Goal: Download file/media

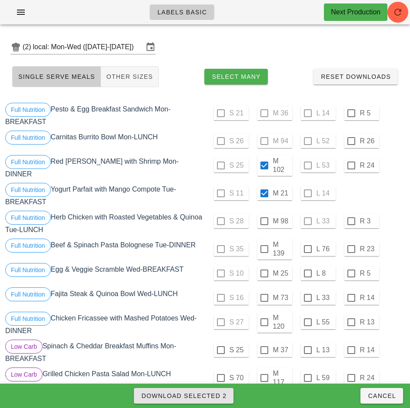
click at [209, 393] on span "Download Selected 2" at bounding box center [184, 395] width 86 height 7
checkbox input "false"
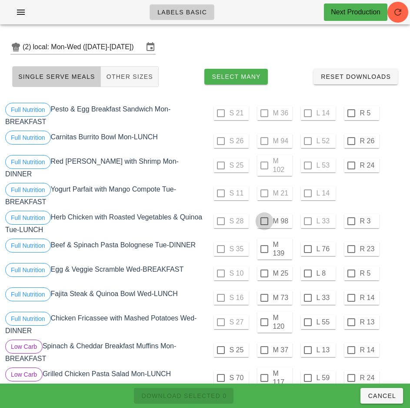
click at [265, 218] on div at bounding box center [264, 221] width 15 height 15
click at [221, 394] on span "Download Selected 1" at bounding box center [184, 395] width 86 height 7
checkbox input "false"
click at [308, 245] on div at bounding box center [308, 248] width 15 height 15
click at [308, 270] on div at bounding box center [308, 273] width 15 height 15
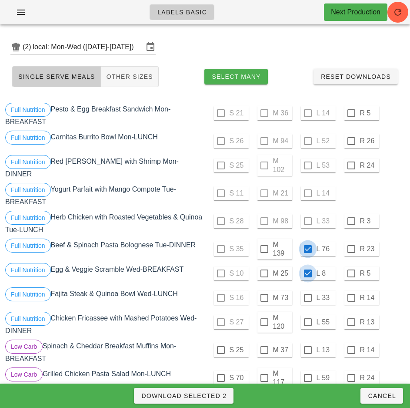
checkbox input "true"
click at [309, 295] on div at bounding box center [308, 297] width 15 height 15
checkbox input "true"
click at [308, 318] on div at bounding box center [308, 322] width 15 height 15
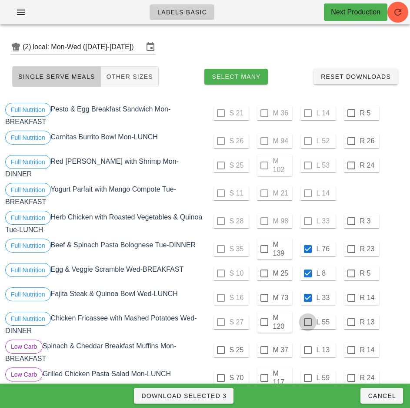
checkbox input "true"
click at [215, 398] on span "Download Selected 4" at bounding box center [184, 395] width 86 height 7
checkbox input "false"
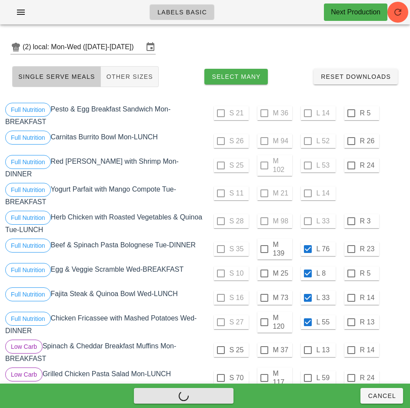
checkbox input "false"
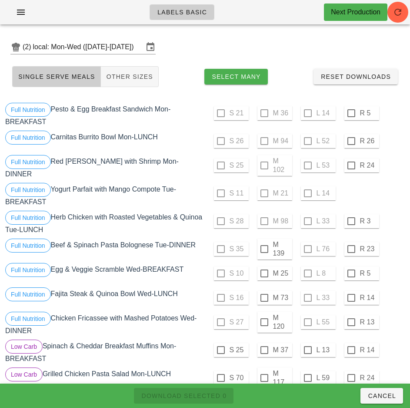
click at [402, 254] on div "S 35 M 139 L 76 R 23" at bounding box center [306, 248] width 198 height 21
click at [264, 245] on div at bounding box center [264, 248] width 15 height 15
click at [219, 392] on span "Download Selected 1" at bounding box center [184, 395] width 86 height 7
checkbox input "false"
click at [264, 318] on div at bounding box center [264, 322] width 15 height 15
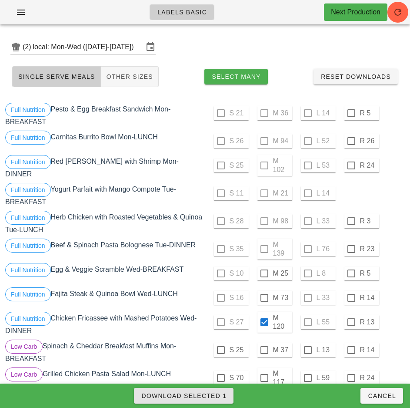
click at [218, 394] on span "Download Selected 1" at bounding box center [184, 395] width 86 height 7
checkbox input "false"
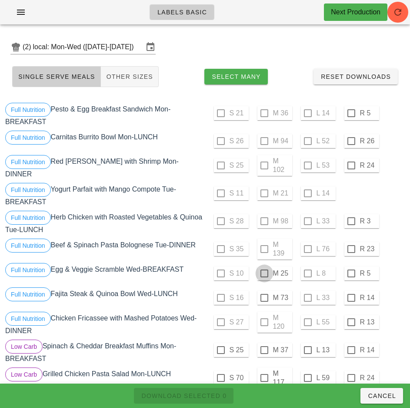
click at [265, 270] on div at bounding box center [264, 273] width 15 height 15
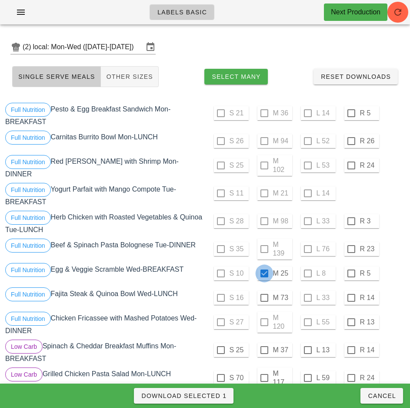
checkbox input "true"
click at [264, 294] on div at bounding box center [264, 297] width 15 height 15
checkbox input "true"
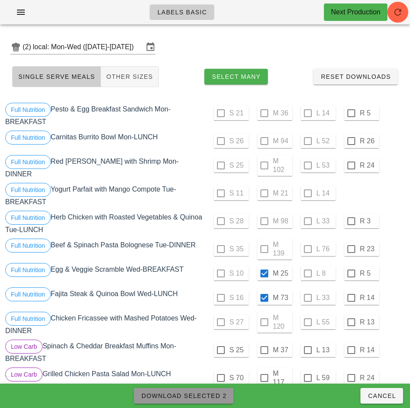
click at [218, 397] on span "Download Selected 2" at bounding box center [184, 395] width 86 height 7
checkbox input "false"
click at [185, 279] on div "Full Nutrition Egg & Veggie Scramble Wed-BREAKFAST" at bounding box center [104, 273] width 202 height 24
click at [385, 251] on div "S 35 M 139 L 76 R 23" at bounding box center [306, 248] width 198 height 21
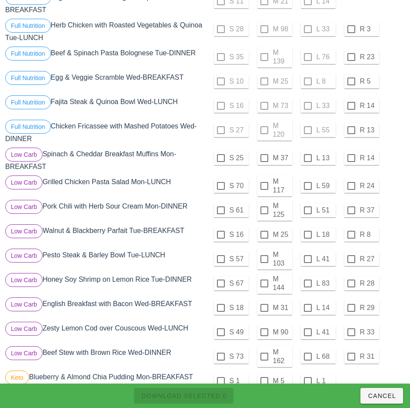
scroll to position [199, 0]
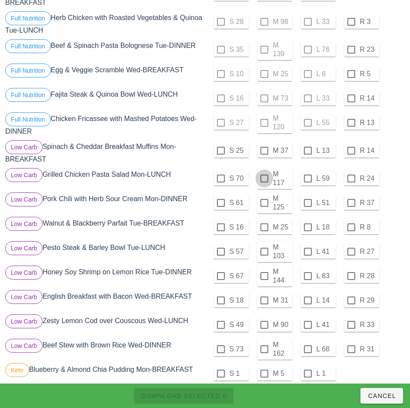
click at [264, 176] on div at bounding box center [264, 178] width 15 height 15
click at [222, 392] on span "Download Selected 1" at bounding box center [184, 395] width 86 height 7
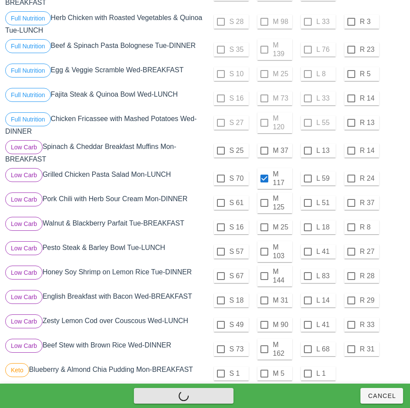
checkbox input "false"
click at [182, 162] on div "Low Carb Spinach & Cheddar Breakfast Muffins Mon-BREAKFAST" at bounding box center [104, 152] width 202 height 28
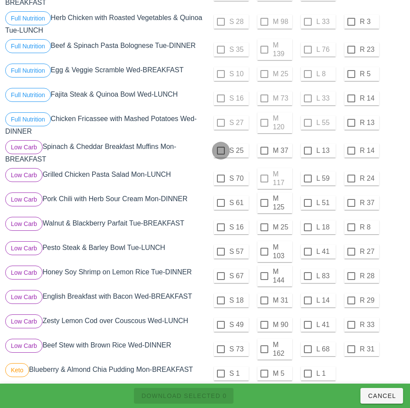
click at [221, 147] on div at bounding box center [221, 150] width 15 height 15
checkbox input "true"
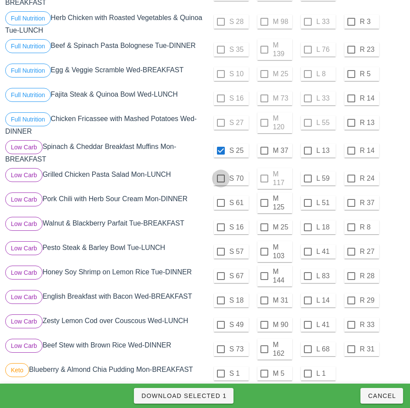
click at [221, 175] on div at bounding box center [221, 178] width 15 height 15
checkbox input "true"
click at [221, 199] on div at bounding box center [221, 202] width 15 height 15
checkbox input "true"
click at [218, 395] on span "Download Selected 3" at bounding box center [184, 395] width 86 height 7
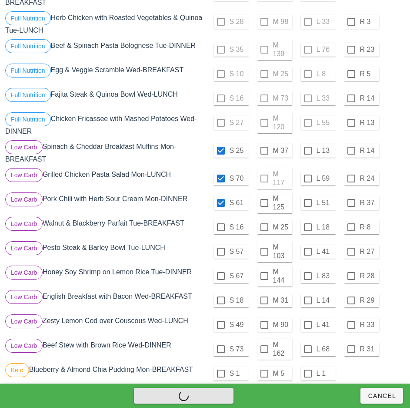
checkbox input "false"
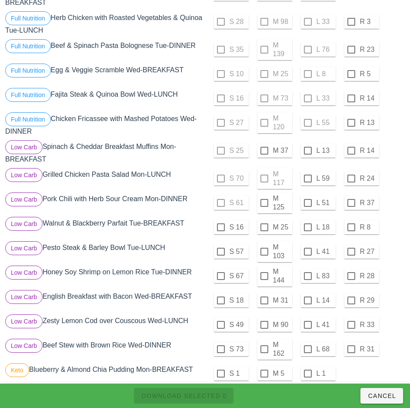
click at [199, 166] on div "Low Carb Grilled Chicken Pasta Salad Mon-LUNCH" at bounding box center [104, 178] width 202 height 24
click at [264, 147] on div at bounding box center [264, 150] width 15 height 15
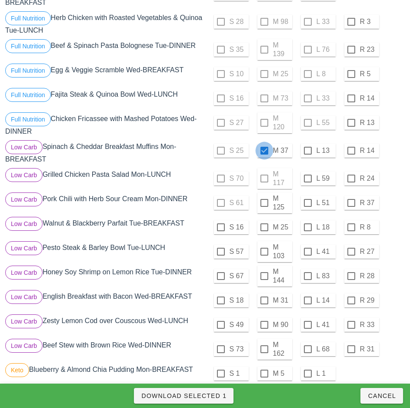
checkbox input "true"
click at [308, 175] on div at bounding box center [308, 178] width 15 height 15
checkbox input "true"
click at [308, 199] on div at bounding box center [308, 202] width 15 height 15
checkbox input "true"
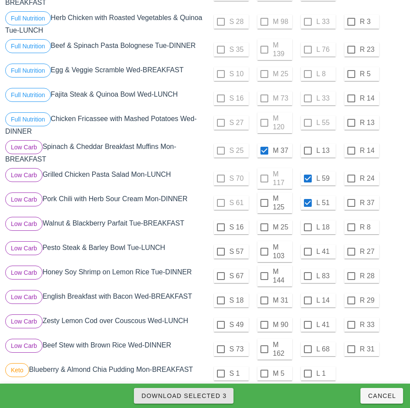
click at [218, 396] on span "Download Selected 3" at bounding box center [184, 395] width 86 height 7
checkbox input "false"
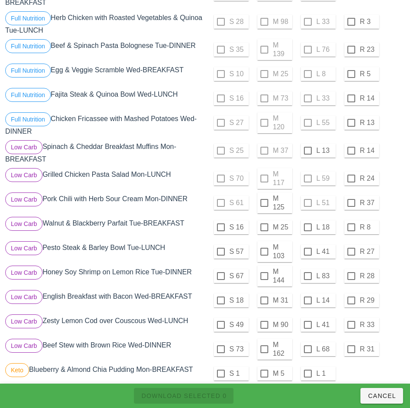
click at [192, 256] on div "Low Carb Pesto Steak & Barley Bowl Tue-LUNCH" at bounding box center [104, 251] width 202 height 24
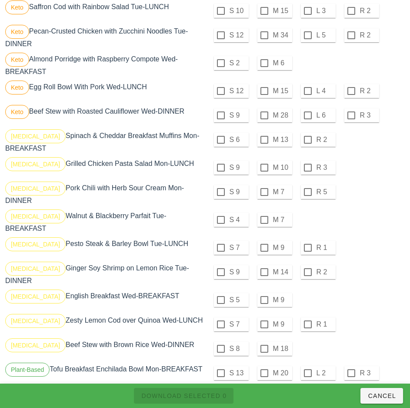
scroll to position [670, 0]
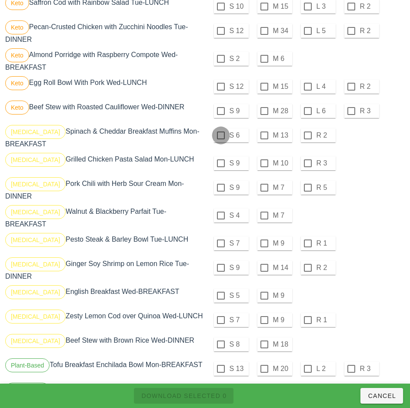
click at [221, 132] on div at bounding box center [221, 135] width 15 height 15
checkbox input "true"
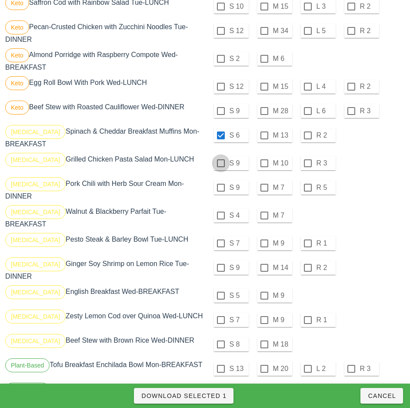
click at [221, 160] on div at bounding box center [221, 163] width 15 height 15
checkbox input "true"
click at [221, 184] on div at bounding box center [221, 187] width 15 height 15
checkbox input "true"
click at [221, 208] on div at bounding box center [221, 215] width 15 height 15
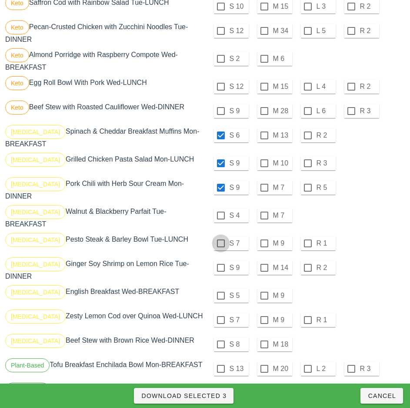
click at [221, 236] on div at bounding box center [221, 243] width 15 height 15
checkbox input "true"
click at [221, 260] on div at bounding box center [221, 267] width 15 height 15
checkbox input "true"
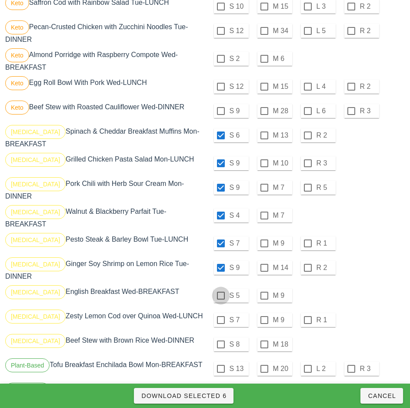
click at [221, 288] on div at bounding box center [221, 295] width 15 height 15
checkbox input "true"
click at [221, 312] on div at bounding box center [221, 319] width 15 height 15
checkbox input "true"
click at [221, 337] on div at bounding box center [221, 344] width 15 height 15
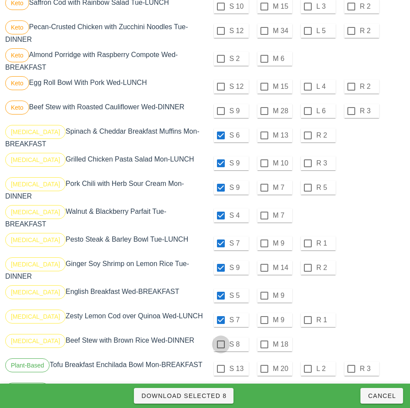
checkbox input "true"
click at [224, 395] on span "Download Selected 9" at bounding box center [184, 395] width 86 height 7
checkbox input "false"
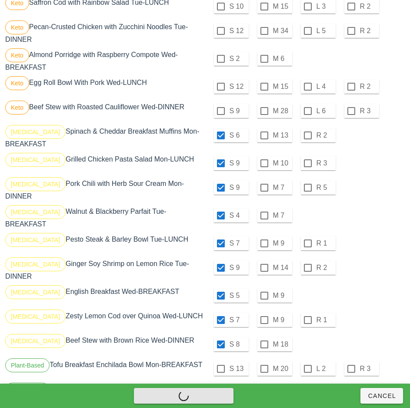
checkbox input "false"
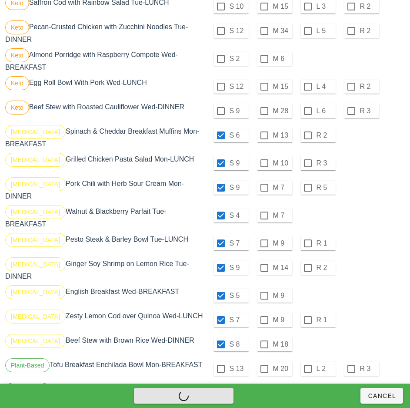
checkbox input "false"
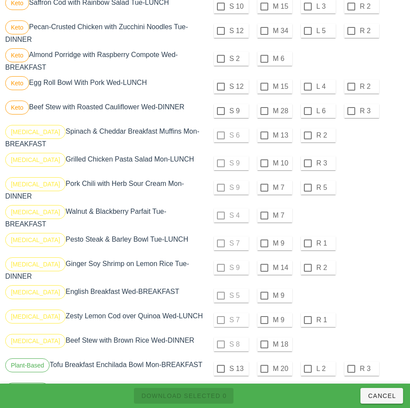
click at [386, 193] on div "S 9 M 7 R 5" at bounding box center [306, 187] width 198 height 21
click at [265, 132] on div at bounding box center [264, 135] width 15 height 15
checkbox input "true"
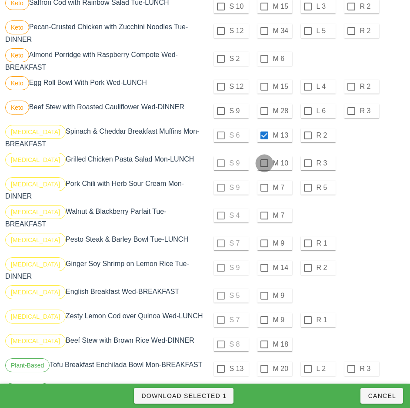
click at [264, 160] on div at bounding box center [264, 163] width 15 height 15
checkbox input "true"
click at [264, 184] on div at bounding box center [264, 187] width 15 height 15
checkbox input "true"
click at [264, 208] on div at bounding box center [264, 215] width 15 height 15
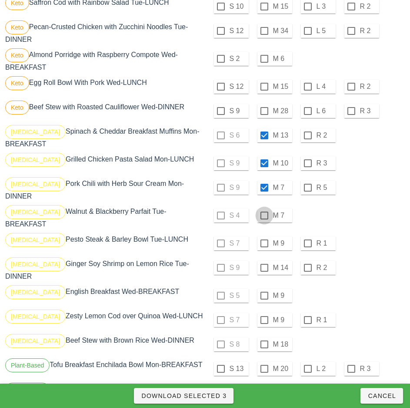
checkbox input "true"
click at [265, 236] on div at bounding box center [264, 243] width 15 height 15
checkbox input "true"
click at [264, 260] on div at bounding box center [264, 267] width 15 height 15
checkbox input "true"
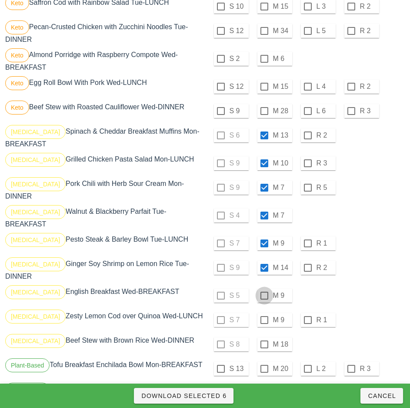
click at [264, 288] on div at bounding box center [264, 295] width 15 height 15
checkbox input "true"
click at [265, 312] on div at bounding box center [264, 319] width 15 height 15
checkbox input "true"
click at [265, 337] on div at bounding box center [264, 344] width 15 height 15
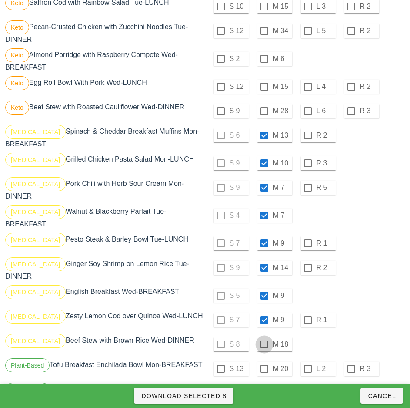
checkbox input "true"
click at [220, 396] on span "Download Selected 9" at bounding box center [184, 395] width 86 height 7
checkbox input "false"
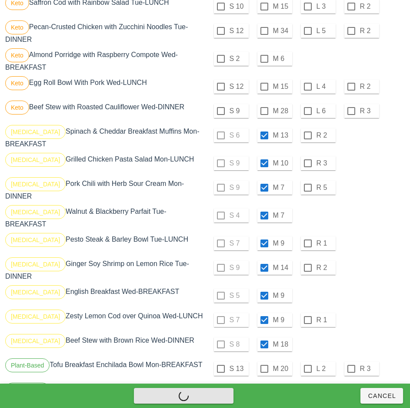
checkbox input "false"
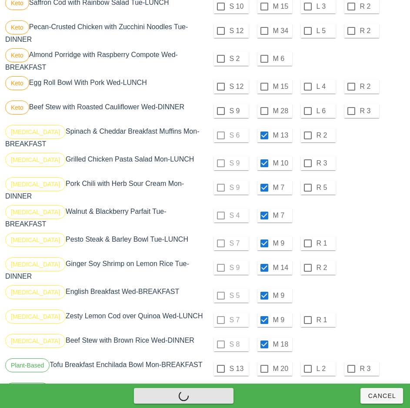
checkbox input "false"
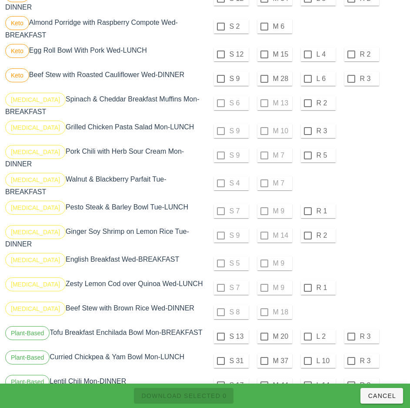
scroll to position [703, 0]
click at [224, 102] on div "S 6 M 13 R 2" at bounding box center [306, 102] width 198 height 21
click at [223, 101] on div "S 6 M 13 R 2" at bounding box center [306, 102] width 198 height 21
click at [216, 101] on div "S 6 M 13 R 2" at bounding box center [306, 102] width 198 height 21
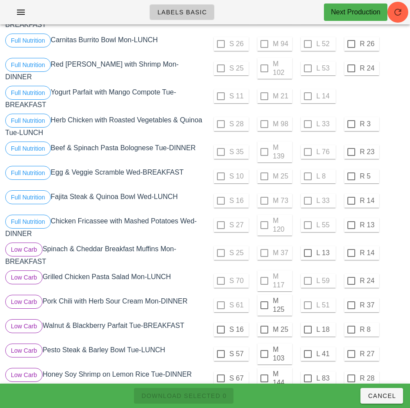
scroll to position [0, 0]
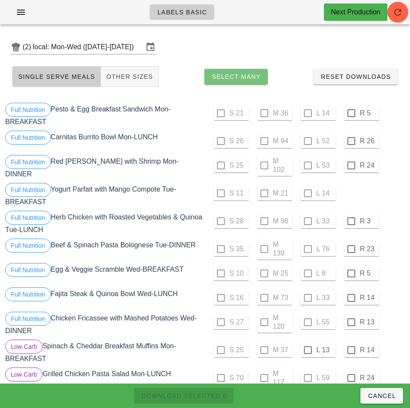
click at [247, 79] on span "Select Many" at bounding box center [236, 76] width 50 height 7
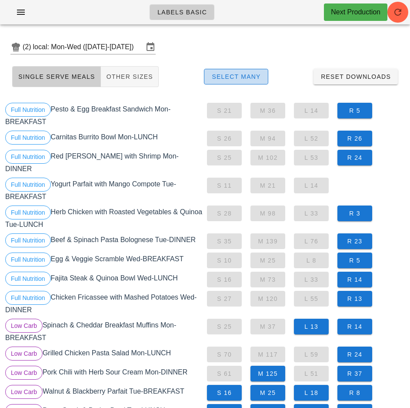
click at [249, 79] on span "Select Many" at bounding box center [236, 76] width 50 height 7
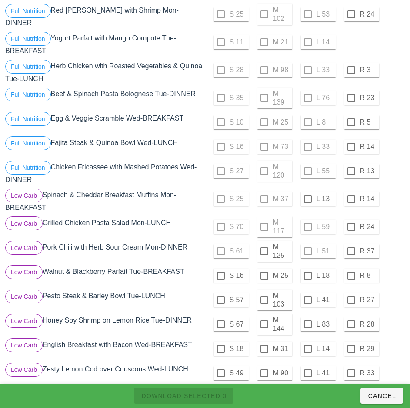
scroll to position [153, 0]
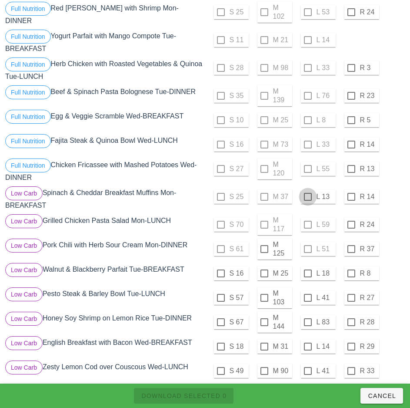
click at [308, 193] on div at bounding box center [308, 196] width 15 height 15
checkbox input "true"
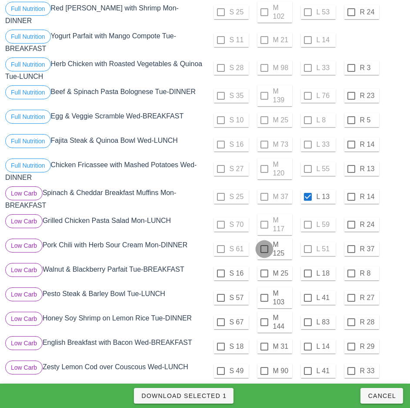
click at [265, 245] on div at bounding box center [264, 248] width 15 height 15
checkbox input "true"
click at [222, 398] on span "Download Selected 2" at bounding box center [184, 395] width 86 height 7
checkbox input "false"
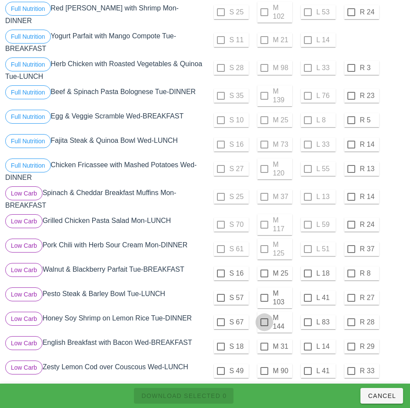
click at [264, 318] on div at bounding box center [264, 322] width 15 height 15
click at [212, 395] on span "Download Selected 1" at bounding box center [184, 395] width 86 height 7
checkbox input "false"
click at [308, 318] on div at bounding box center [308, 322] width 15 height 15
checkbox input "true"
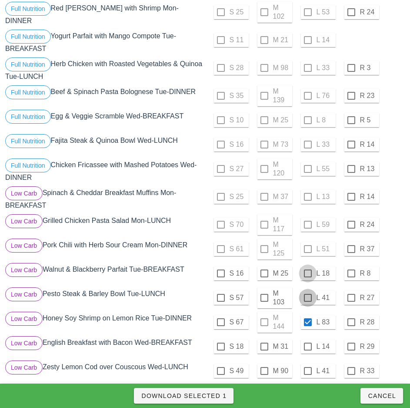
click at [308, 294] on div at bounding box center [308, 297] width 15 height 15
click at [308, 269] on div at bounding box center [308, 273] width 15 height 15
checkbox input "true"
click at [215, 394] on span "Download Selected 3" at bounding box center [184, 395] width 86 height 7
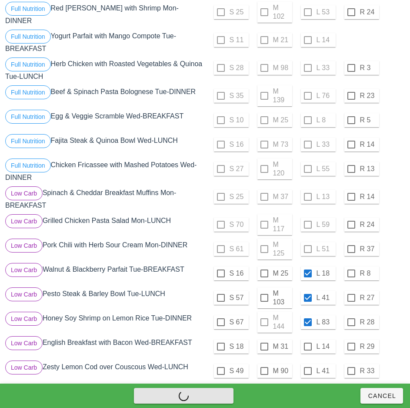
checkbox input "false"
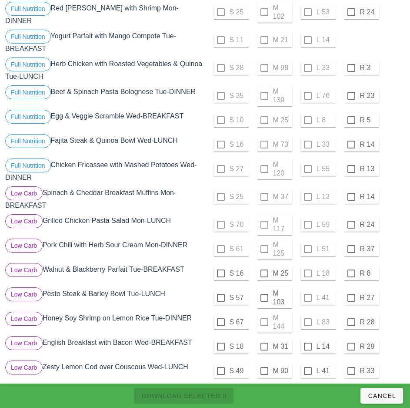
click at [196, 208] on div "Low Carb Spinach & Cheddar Breakfast Muffins Mon-BREAKFAST" at bounding box center [104, 198] width 202 height 28
click at [221, 318] on div at bounding box center [221, 322] width 15 height 15
checkbox input "true"
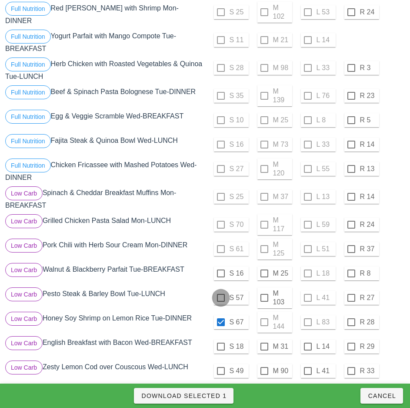
click at [221, 294] on div at bounding box center [221, 297] width 15 height 15
checkbox input "true"
click at [221, 270] on div at bounding box center [221, 273] width 15 height 15
click at [215, 397] on span "Download Selected 3" at bounding box center [184, 395] width 86 height 7
checkbox input "false"
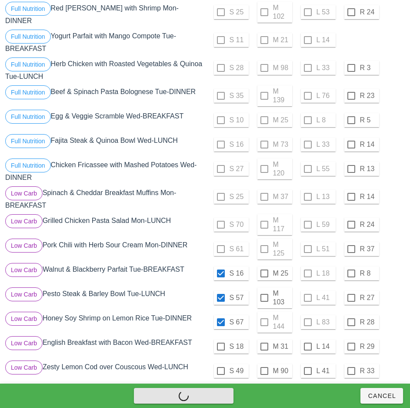
checkbox input "false"
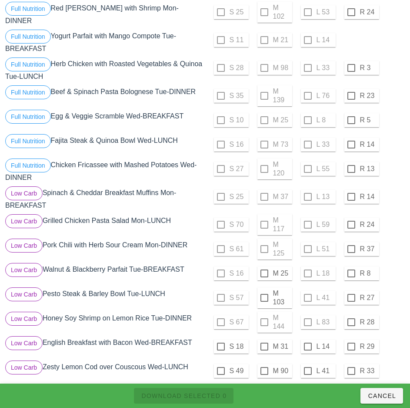
click at [262, 222] on div "S 70 M 117 L 59 R 24" at bounding box center [306, 224] width 198 height 21
click at [263, 270] on div at bounding box center [264, 273] width 15 height 15
click at [264, 294] on div at bounding box center [264, 297] width 15 height 15
checkbox input "true"
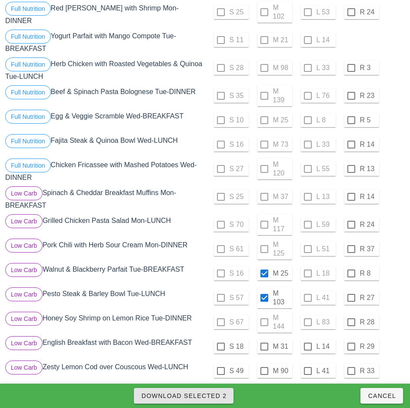
click at [211, 395] on span "Download Selected 2" at bounding box center [184, 395] width 86 height 7
checkbox input "false"
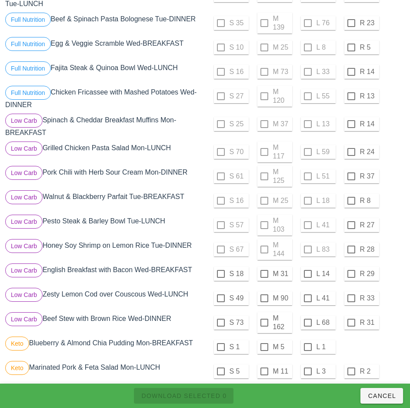
scroll to position [225, 0]
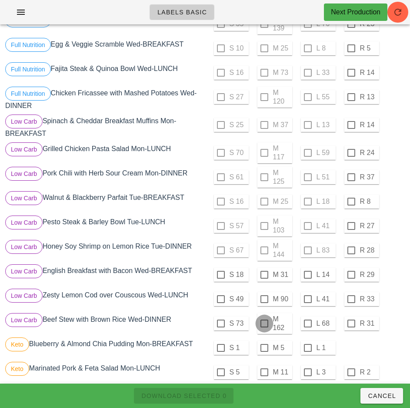
click at [264, 320] on div at bounding box center [264, 323] width 15 height 15
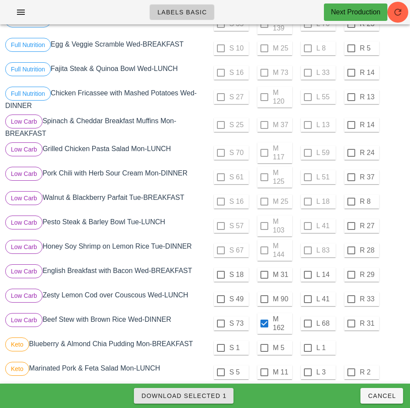
click at [215, 396] on span "Download Selected 1" at bounding box center [184, 395] width 86 height 7
checkbox input "false"
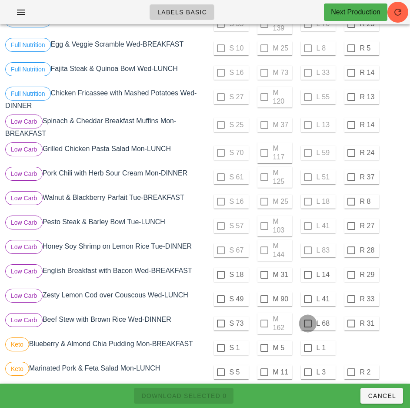
click at [308, 319] on div at bounding box center [308, 323] width 15 height 15
checkbox input "true"
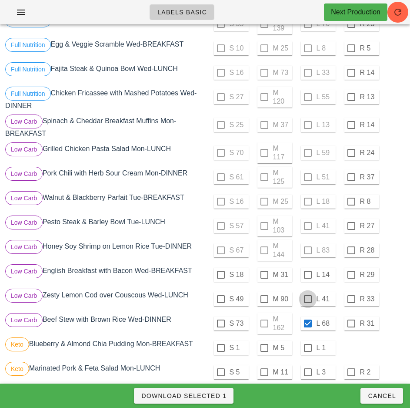
click at [308, 294] on div at bounding box center [308, 298] width 15 height 15
checkbox input "true"
click at [308, 271] on div at bounding box center [308, 274] width 15 height 15
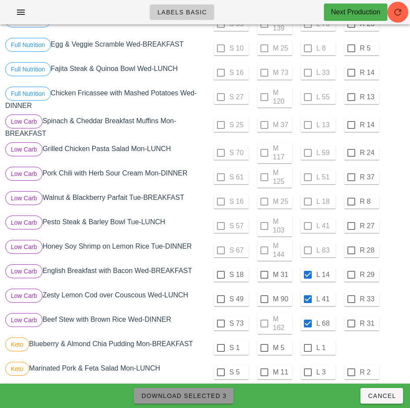
click at [221, 395] on span "Download Selected 3" at bounding box center [184, 395] width 86 height 7
checkbox input "false"
click at [197, 311] on div "Low Carb Beef Stew with Brown Rice Wed-DINNER" at bounding box center [104, 323] width 202 height 24
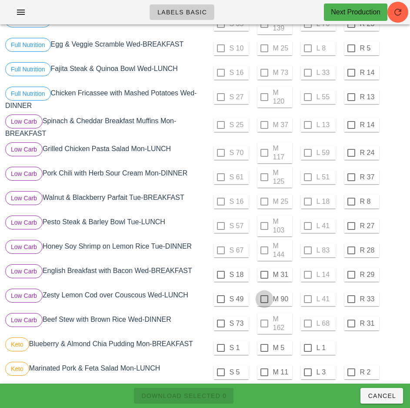
click at [264, 271] on div at bounding box center [264, 274] width 15 height 15
click at [264, 295] on div at bounding box center [264, 298] width 15 height 15
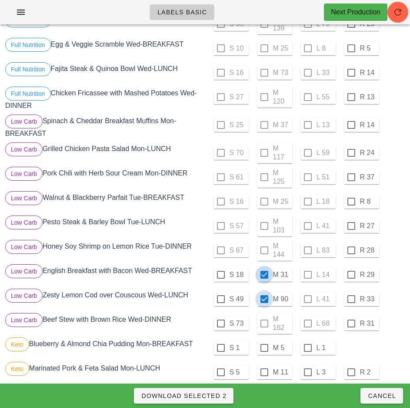
checkbox input "true"
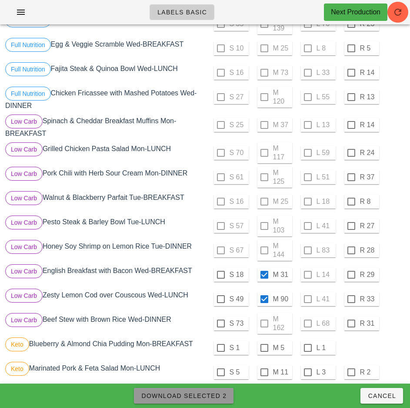
click at [217, 395] on span "Download Selected 2" at bounding box center [184, 395] width 86 height 7
checkbox input "false"
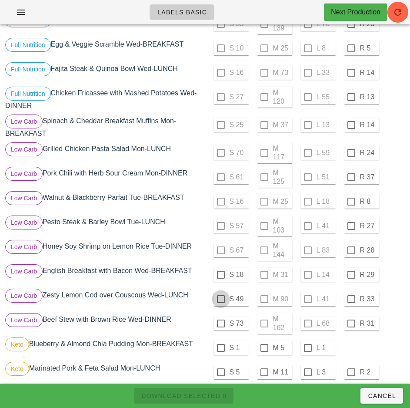
click at [221, 295] on div at bounding box center [221, 298] width 15 height 15
checkbox input "true"
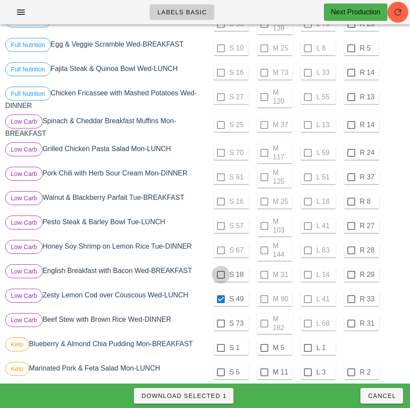
click at [221, 271] on div at bounding box center [221, 274] width 15 height 15
checkbox input "true"
click at [221, 320] on div at bounding box center [221, 323] width 15 height 15
checkbox input "true"
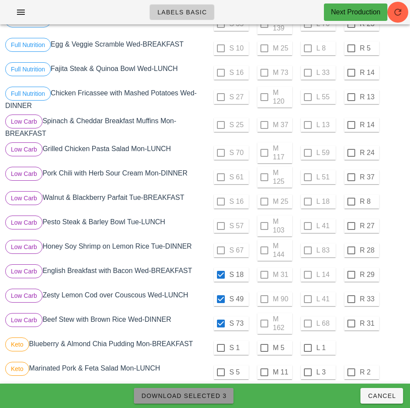
click at [224, 395] on span "Download Selected 3" at bounding box center [184, 395] width 86 height 7
checkbox input "false"
click at [200, 226] on div "Low Carb Pesto Steak & Barley Bowl Tue-LUNCH" at bounding box center [104, 226] width 202 height 24
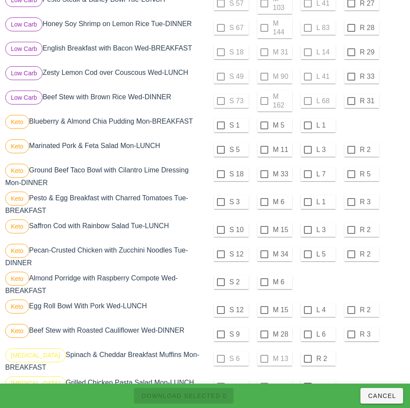
scroll to position [450, 0]
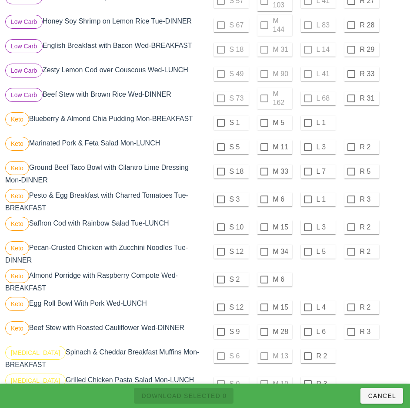
click at [221, 120] on div at bounding box center [221, 122] width 15 height 15
click at [221, 144] on div at bounding box center [221, 147] width 15 height 15
checkbox input "true"
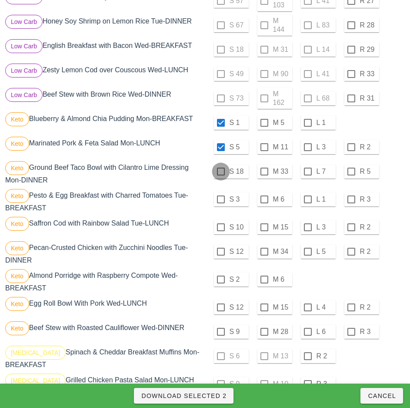
click at [221, 168] on div at bounding box center [221, 171] width 15 height 15
checkbox input "true"
click at [221, 196] on div at bounding box center [221, 199] width 15 height 15
click at [220, 223] on div at bounding box center [221, 227] width 15 height 15
checkbox input "true"
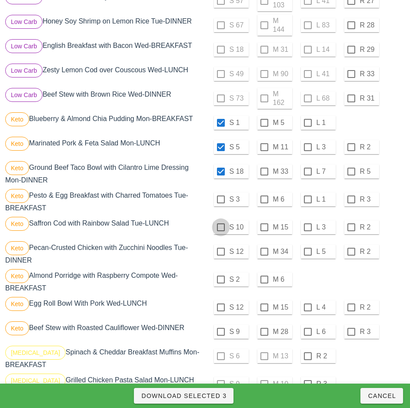
checkbox input "true"
click at [221, 247] on div at bounding box center [221, 251] width 15 height 15
click at [223, 249] on div at bounding box center [221, 251] width 15 height 15
click at [221, 276] on div at bounding box center [221, 279] width 15 height 15
checkbox input "false"
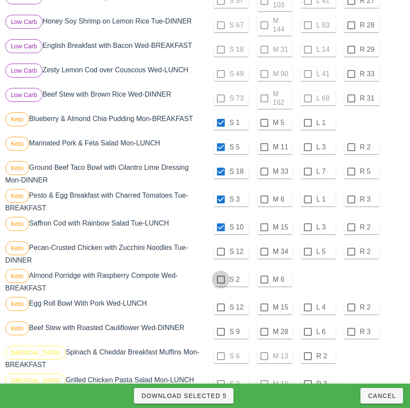
checkbox input "true"
click at [221, 304] on div at bounding box center [221, 307] width 15 height 15
click at [221, 248] on div at bounding box center [221, 251] width 15 height 15
click at [218, 249] on div at bounding box center [221, 251] width 15 height 15
checkbox input "false"
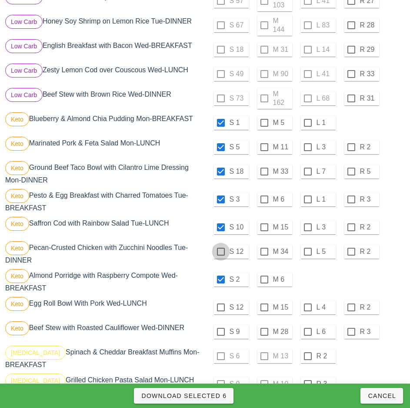
checkbox input "true"
click at [221, 328] on div at bounding box center [221, 331] width 15 height 15
checkbox input "true"
click at [221, 248] on div at bounding box center [221, 251] width 15 height 15
checkbox input "true"
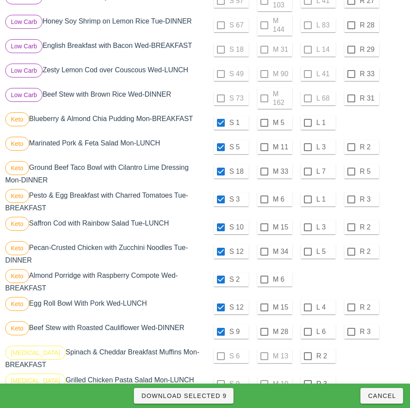
click at [195, 359] on div "Diabetes Spinach & Cheddar Breakfast Muffins Mon-BREAKFAST" at bounding box center [104, 358] width 202 height 28
click at [215, 396] on span "Download Selected 9" at bounding box center [184, 395] width 86 height 7
checkbox input "false"
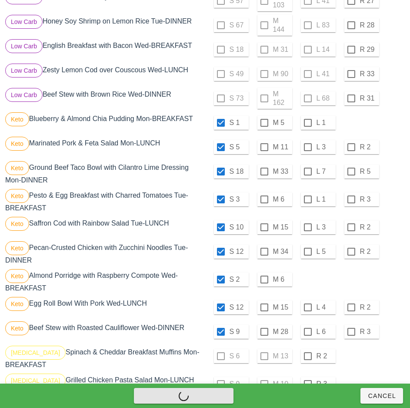
checkbox input "false"
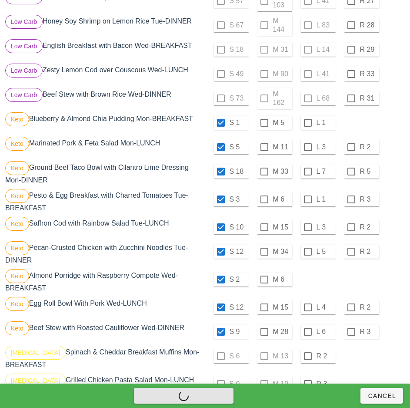
checkbox input "false"
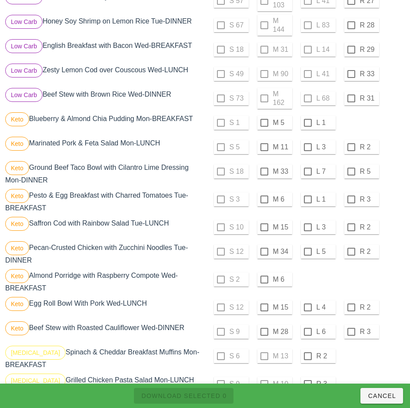
click at [201, 176] on div "Keto Ground Beef Taco Bowl with Cilantro Lime Dressing Mon-DINNER" at bounding box center [104, 173] width 202 height 28
click at [308, 119] on div at bounding box center [308, 122] width 15 height 15
click at [308, 144] on div at bounding box center [308, 147] width 15 height 15
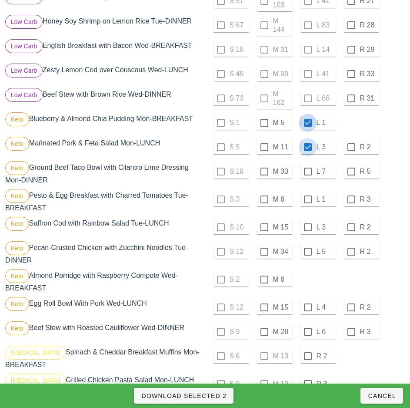
checkbox input "true"
click at [308, 168] on div at bounding box center [308, 171] width 15 height 15
checkbox input "true"
click at [308, 196] on div at bounding box center [308, 199] width 15 height 15
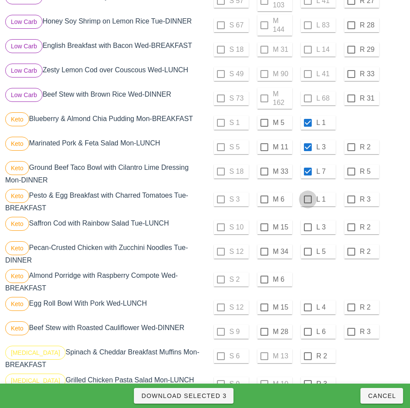
checkbox input "true"
click at [263, 223] on div at bounding box center [264, 227] width 15 height 15
checkbox input "true"
click at [264, 248] on div at bounding box center [264, 251] width 15 height 15
checkbox input "true"
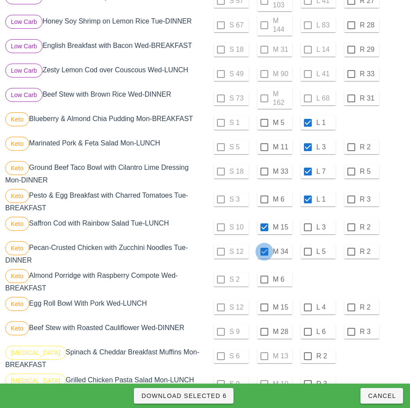
click at [264, 276] on div at bounding box center [264, 279] width 15 height 15
click at [264, 304] on div at bounding box center [264, 307] width 15 height 15
click at [265, 329] on div at bounding box center [264, 331] width 15 height 15
checkbox input "true"
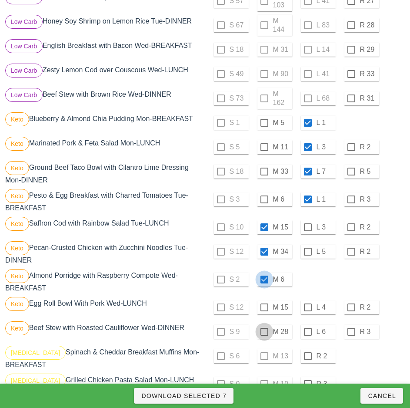
checkbox input "true"
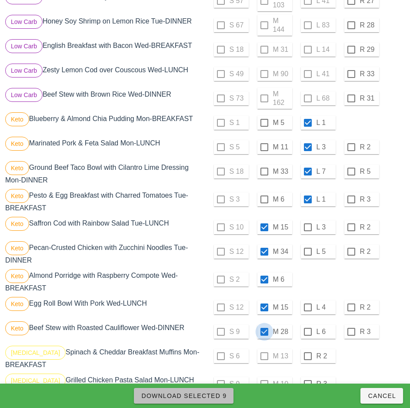
click at [221, 397] on span "Download Selected 9" at bounding box center [184, 395] width 86 height 7
checkbox input "false"
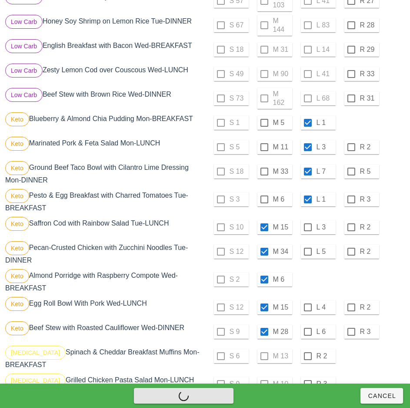
checkbox input "false"
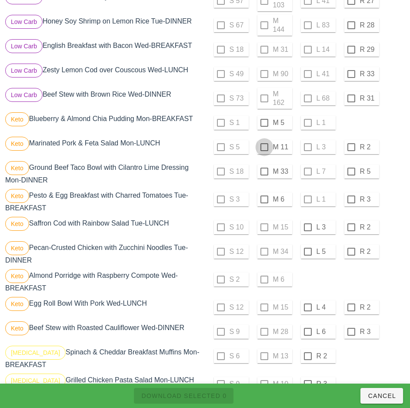
click at [265, 118] on div at bounding box center [264, 122] width 15 height 15
click at [264, 144] on div at bounding box center [264, 147] width 15 height 15
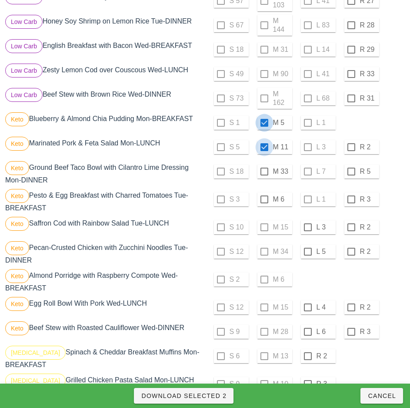
checkbox input "true"
click at [264, 168] on div at bounding box center [264, 171] width 15 height 15
click at [264, 196] on div at bounding box center [264, 199] width 15 height 15
checkbox input "true"
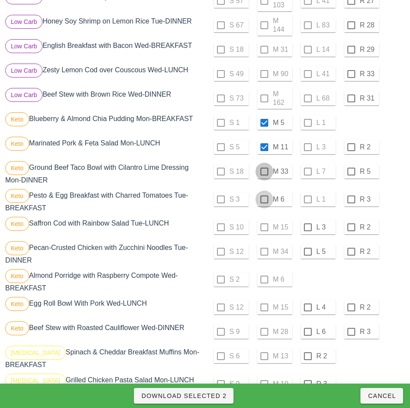
checkbox input "true"
click at [308, 224] on div at bounding box center [308, 227] width 15 height 15
checkbox input "true"
click at [308, 248] on div at bounding box center [308, 251] width 15 height 15
checkbox input "true"
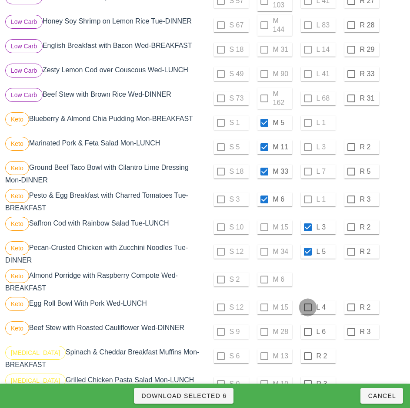
click at [308, 304] on div at bounding box center [308, 307] width 15 height 15
checkbox input "true"
click at [309, 327] on div at bounding box center [308, 331] width 15 height 15
checkbox input "true"
click at [218, 395] on span "Download Selected 8" at bounding box center [184, 395] width 86 height 7
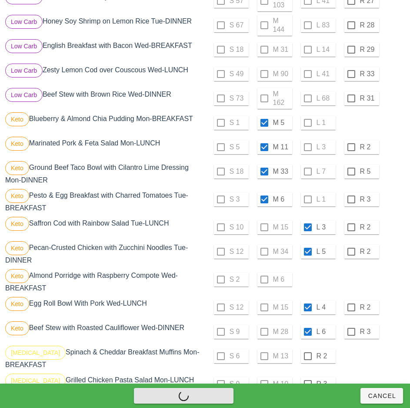
checkbox input "false"
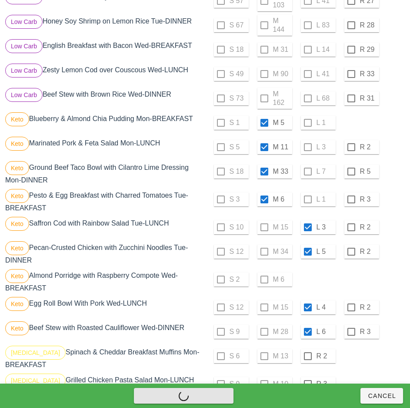
checkbox input "false"
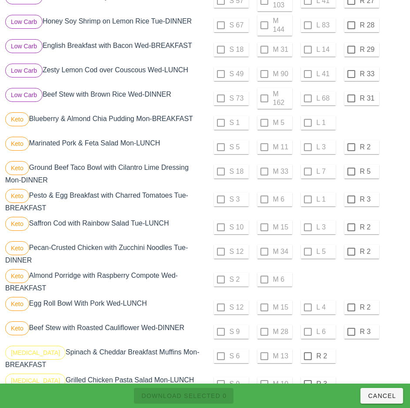
click at [194, 288] on div "Keto Almond Porridge with Raspberry Compote Wed-BREAKFAST" at bounding box center [104, 281] width 202 height 28
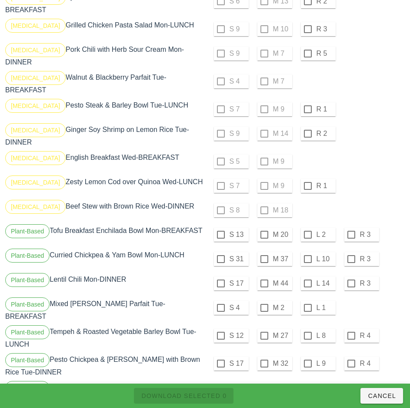
scroll to position [811, 0]
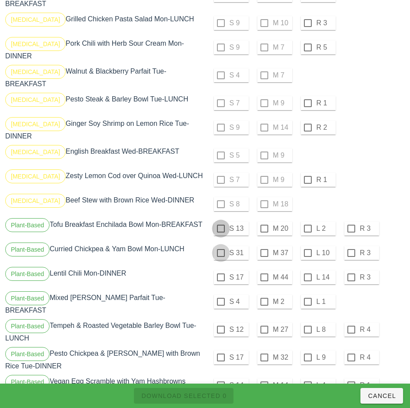
click at [221, 221] on div at bounding box center [221, 228] width 15 height 15
click at [221, 245] on div at bounding box center [221, 252] width 15 height 15
checkbox input "true"
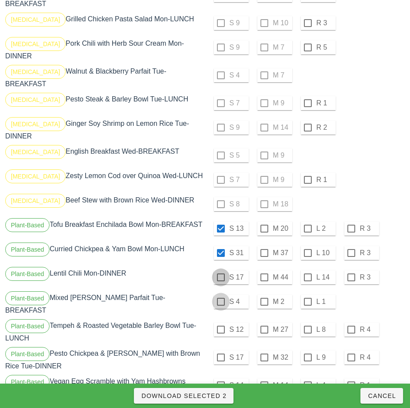
click at [221, 270] on div at bounding box center [221, 277] width 15 height 15
click at [221, 294] on div at bounding box center [221, 301] width 15 height 15
checkbox input "true"
click at [221, 322] on div at bounding box center [221, 329] width 15 height 15
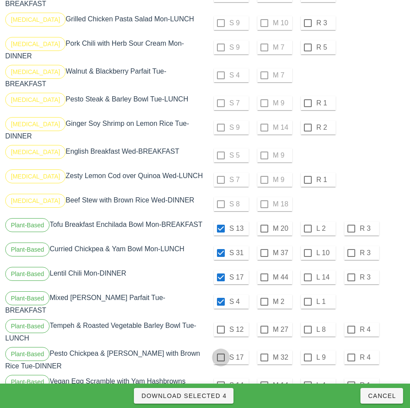
click at [220, 350] on div at bounding box center [221, 357] width 15 height 15
checkbox input "true"
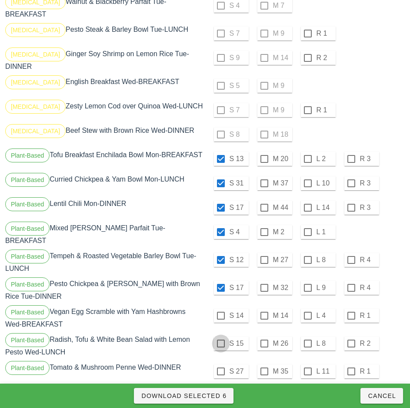
click at [221, 308] on div at bounding box center [221, 315] width 15 height 15
click at [221, 336] on div at bounding box center [221, 343] width 15 height 15
checkbox input "true"
click at [221, 364] on div at bounding box center [221, 371] width 15 height 15
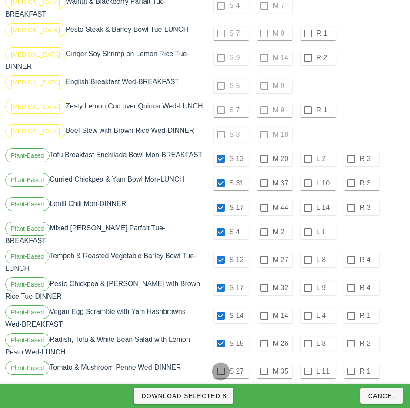
checkbox input "true"
click at [221, 395] on span "Download Selected 9" at bounding box center [184, 395] width 86 height 7
checkbox input "false"
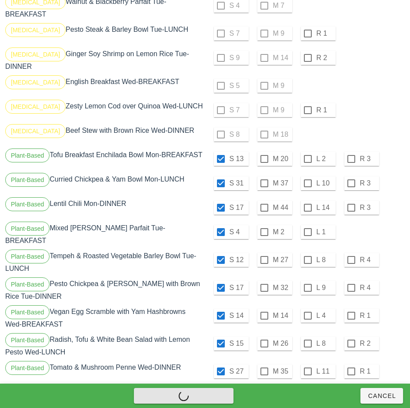
checkbox input "false"
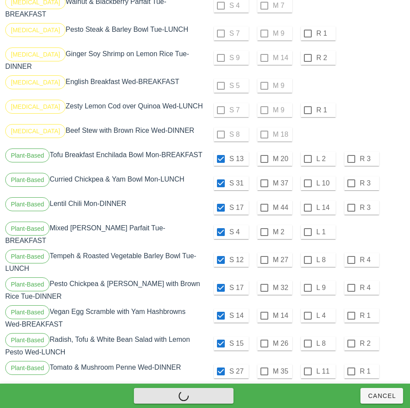
checkbox input "false"
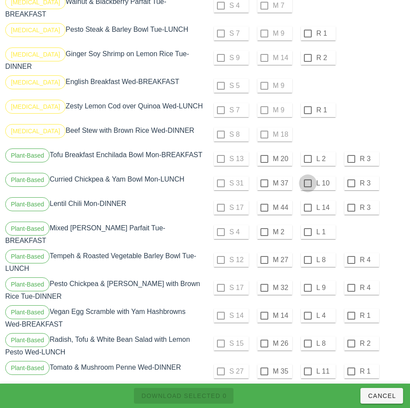
click at [308, 151] on div at bounding box center [308, 158] width 15 height 15
click at [308, 176] on div at bounding box center [308, 183] width 15 height 15
checkbox input "true"
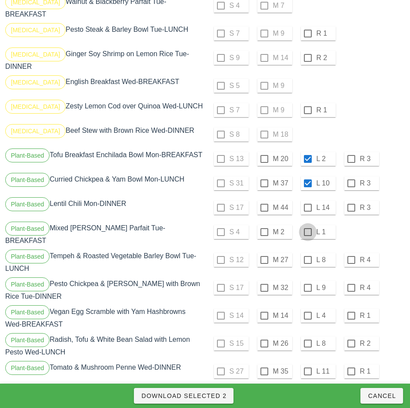
click at [308, 200] on div at bounding box center [308, 207] width 15 height 15
click at [308, 224] on div at bounding box center [308, 231] width 15 height 15
checkbox input "true"
click at [308, 252] on div at bounding box center [308, 259] width 15 height 15
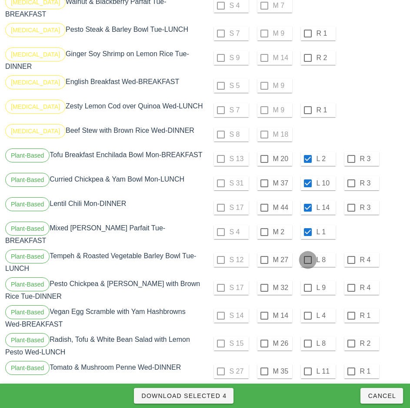
checkbox input "true"
click at [308, 280] on div at bounding box center [308, 287] width 15 height 15
checkbox input "true"
click at [307, 308] on div at bounding box center [308, 315] width 15 height 15
checkbox input "true"
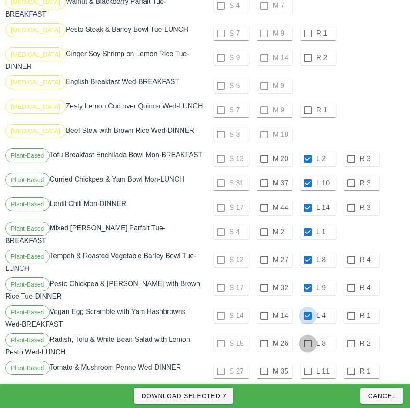
click at [306, 336] on div at bounding box center [308, 343] width 15 height 15
checkbox input "true"
click at [308, 364] on div at bounding box center [308, 371] width 15 height 15
checkbox input "true"
click at [221, 392] on span "Download Selected 9" at bounding box center [184, 395] width 86 height 7
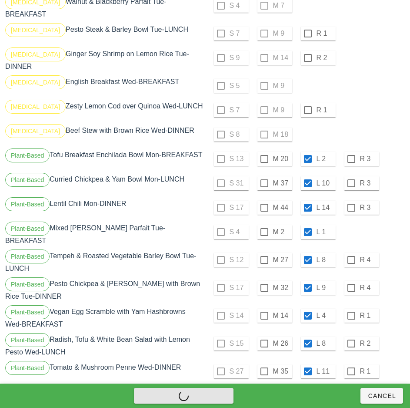
checkbox input "false"
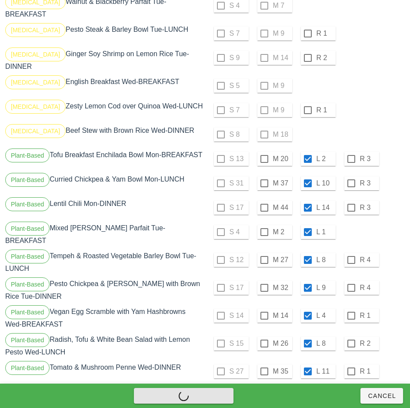
checkbox input "false"
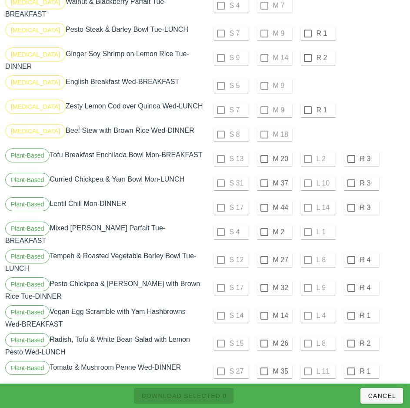
click at [265, 151] on div at bounding box center [264, 158] width 15 height 15
checkbox input "true"
click at [264, 176] on div at bounding box center [264, 183] width 15 height 15
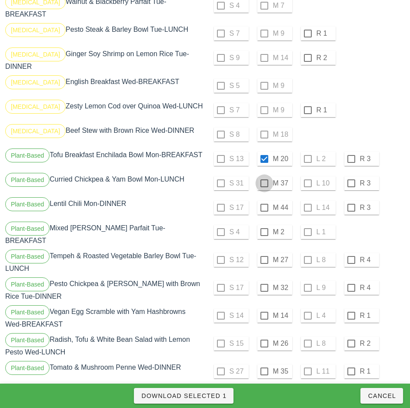
checkbox input "true"
click at [264, 200] on div at bounding box center [264, 207] width 15 height 15
checkbox input "true"
click at [264, 224] on div at bounding box center [264, 231] width 15 height 15
checkbox input "true"
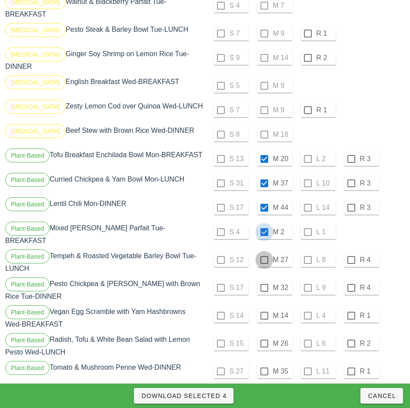
click at [264, 252] on div at bounding box center [264, 259] width 15 height 15
checkbox input "true"
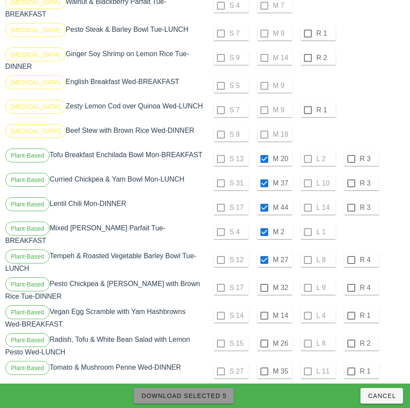
click at [222, 394] on span "Download Selected 5" at bounding box center [184, 395] width 86 height 7
checkbox input "false"
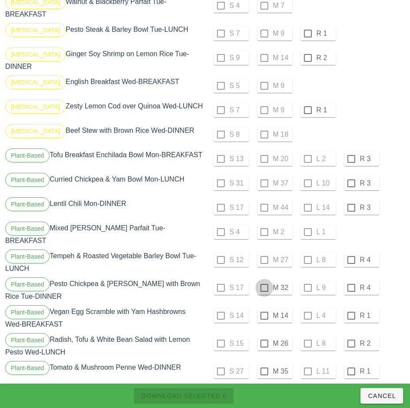
click at [264, 280] on div at bounding box center [264, 287] width 15 height 15
click at [264, 308] on div at bounding box center [264, 315] width 15 height 15
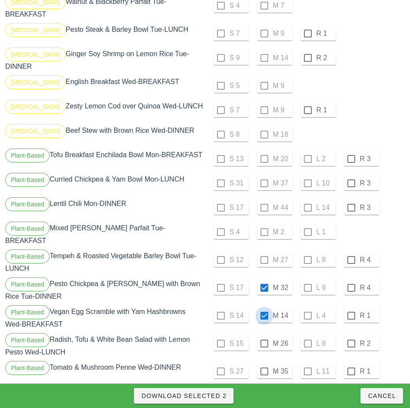
click at [264, 336] on div at bounding box center [264, 343] width 15 height 15
click at [264, 364] on div at bounding box center [264, 371] width 15 height 15
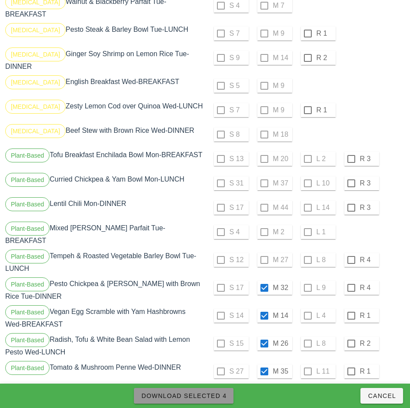
click at [222, 397] on span "Download Selected 4" at bounding box center [184, 395] width 86 height 7
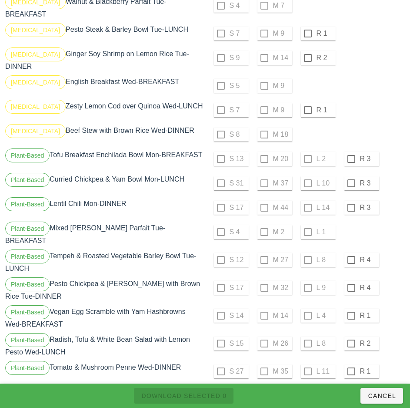
click at [385, 81] on div "S 5 M 9" at bounding box center [306, 85] width 198 height 21
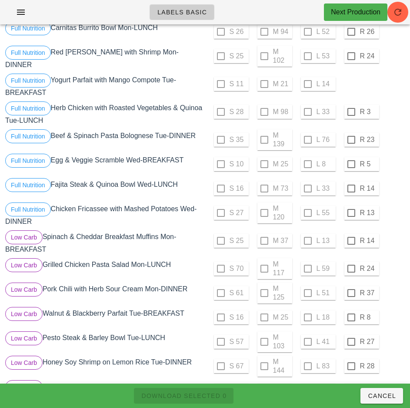
scroll to position [0, 0]
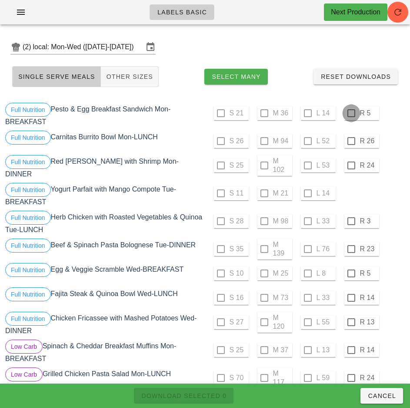
click at [351, 113] on div at bounding box center [351, 113] width 15 height 15
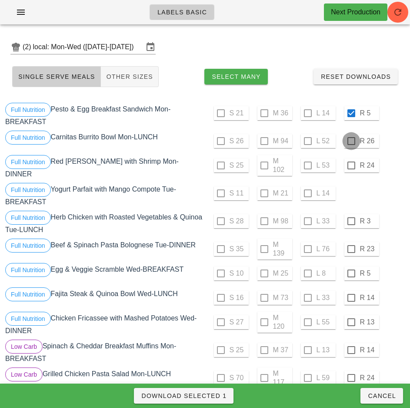
click at [351, 141] on div at bounding box center [351, 141] width 15 height 15
click at [351, 165] on div at bounding box center [351, 165] width 15 height 15
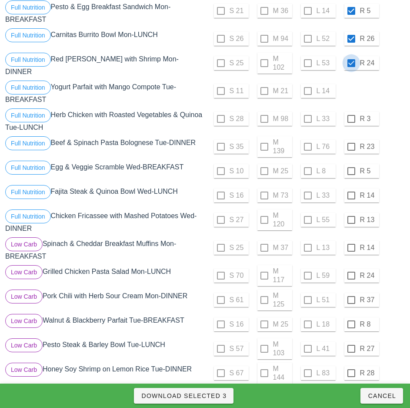
scroll to position [107, 0]
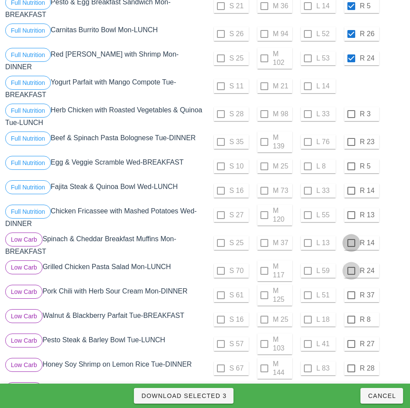
click at [350, 240] on div at bounding box center [351, 242] width 15 height 15
click at [352, 267] on div at bounding box center [351, 270] width 15 height 15
click at [350, 291] on div at bounding box center [351, 295] width 15 height 15
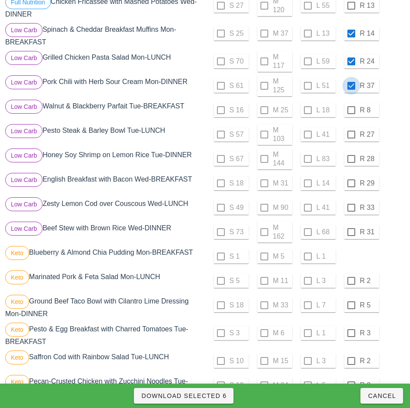
scroll to position [327, 0]
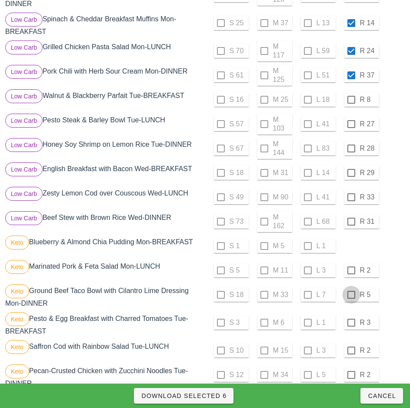
click at [351, 267] on div at bounding box center [351, 270] width 15 height 15
click at [350, 292] on div at bounding box center [351, 294] width 15 height 15
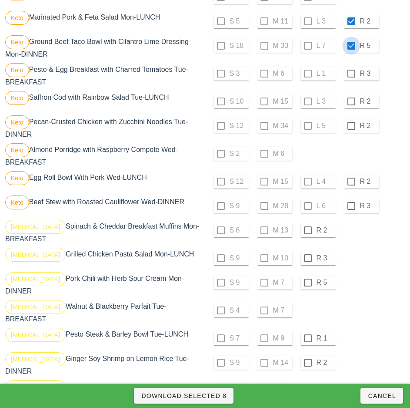
scroll to position [577, 0]
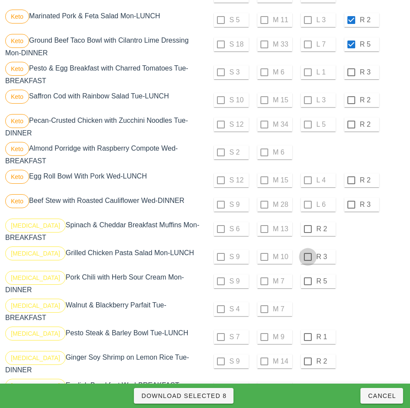
click at [308, 225] on div at bounding box center [308, 228] width 15 height 15
click at [308, 253] on div at bounding box center [308, 256] width 15 height 15
click at [308, 278] on div at bounding box center [308, 281] width 15 height 15
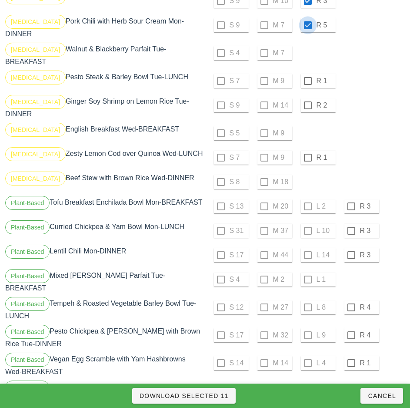
scroll to position [834, 0]
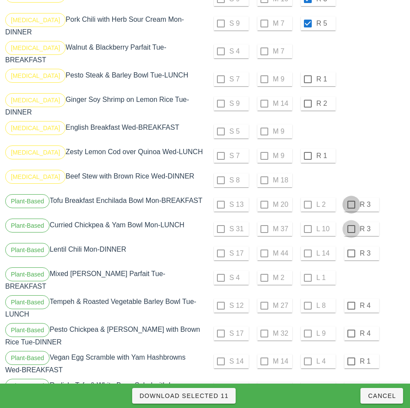
click at [351, 197] on div at bounding box center [351, 204] width 15 height 15
click at [351, 221] on div at bounding box center [351, 228] width 15 height 15
click at [351, 246] on div at bounding box center [351, 253] width 15 height 15
click at [220, 393] on span "Download Selected 14" at bounding box center [184, 395] width 90 height 7
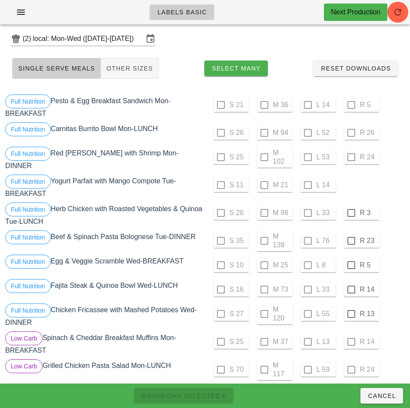
scroll to position [0, 0]
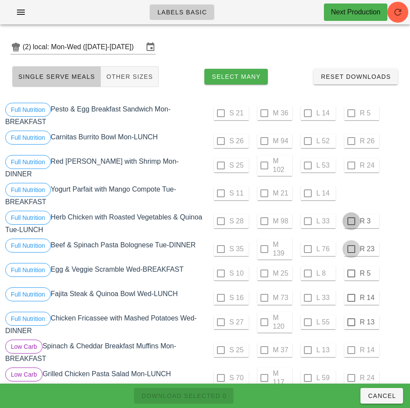
click at [351, 218] on div at bounding box center [351, 221] width 15 height 15
click at [350, 246] on div at bounding box center [351, 248] width 15 height 15
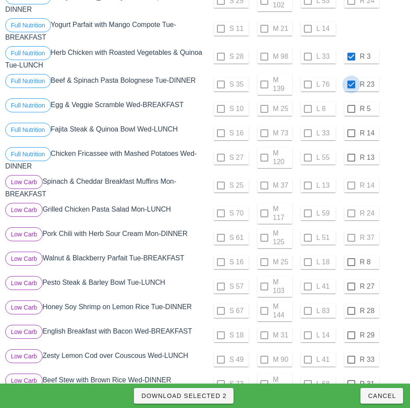
scroll to position [175, 0]
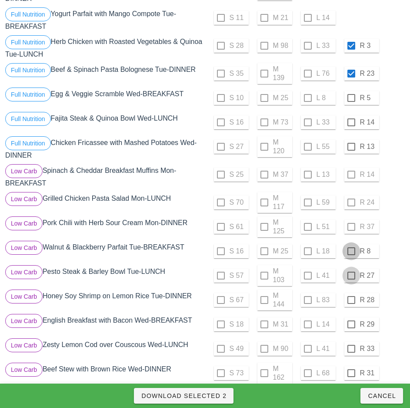
click at [351, 248] on div at bounding box center [351, 251] width 15 height 15
click at [351, 272] on div at bounding box center [351, 275] width 15 height 15
click at [351, 296] on div at bounding box center [351, 299] width 15 height 15
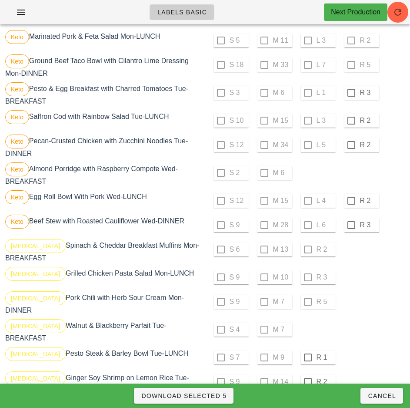
scroll to position [556, 0]
click at [351, 90] on div at bounding box center [351, 93] width 15 height 15
click at [351, 117] on div at bounding box center [351, 121] width 15 height 15
click at [351, 142] on div at bounding box center [351, 145] width 15 height 15
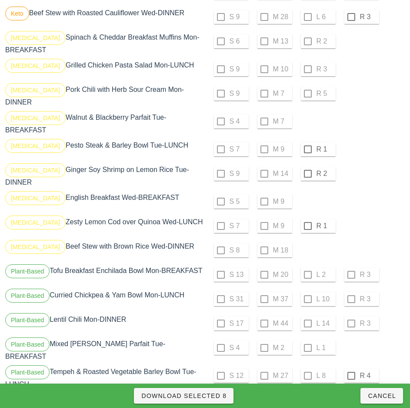
scroll to position [775, 0]
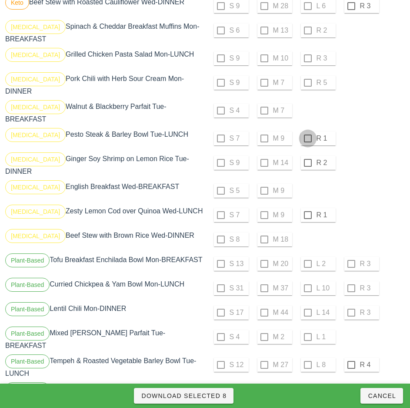
click at [308, 131] on div at bounding box center [308, 138] width 15 height 15
click at [308, 155] on div at bounding box center [308, 162] width 15 height 15
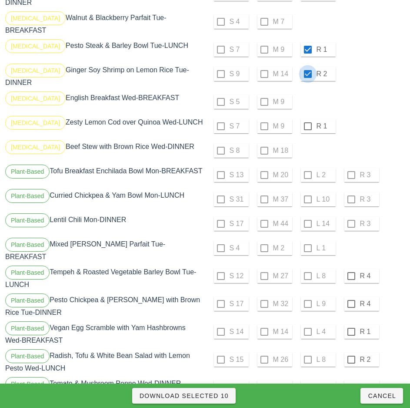
scroll to position [880, 0]
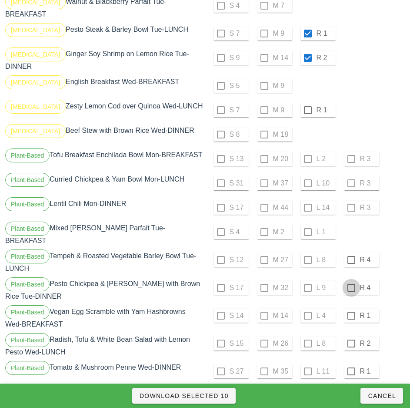
click at [351, 252] on div at bounding box center [351, 259] width 15 height 15
click at [351, 280] on div at bounding box center [351, 287] width 15 height 15
click at [351, 308] on div at bounding box center [351, 315] width 15 height 15
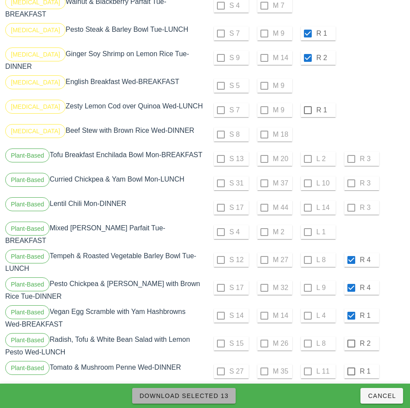
click at [223, 393] on span "Download Selected 13" at bounding box center [184, 395] width 90 height 7
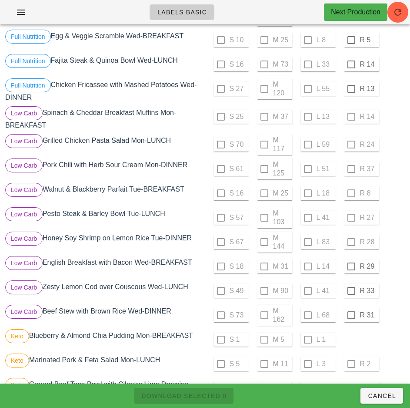
scroll to position [228, 0]
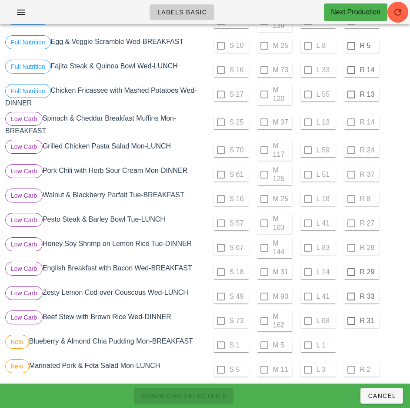
click at [405, 162] on div "S 61 M 125 L 51 R 37" at bounding box center [306, 174] width 202 height 24
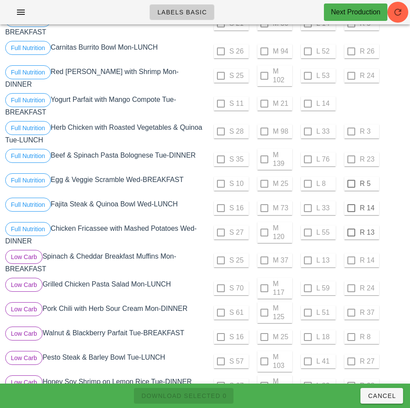
scroll to position [89, 0]
click at [350, 181] on div at bounding box center [351, 184] width 15 height 15
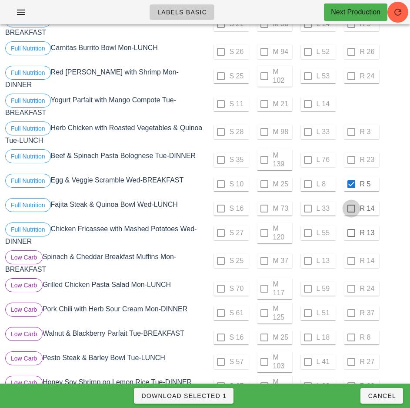
click at [351, 205] on div at bounding box center [351, 208] width 15 height 15
click at [351, 229] on div at bounding box center [351, 232] width 15 height 15
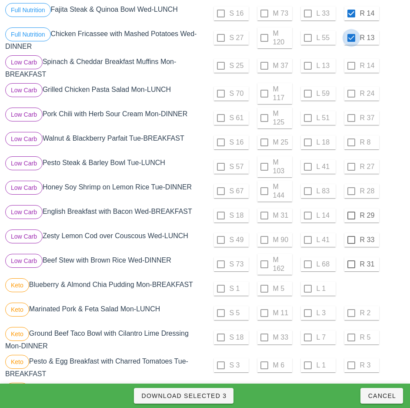
scroll to position [285, 0]
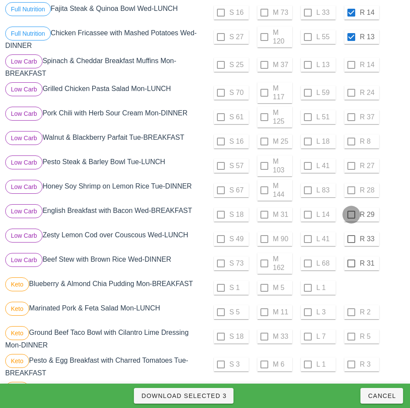
click at [351, 211] on div at bounding box center [351, 214] width 15 height 15
click at [351, 235] on div at bounding box center [351, 238] width 15 height 15
click at [351, 260] on div at bounding box center [351, 263] width 15 height 15
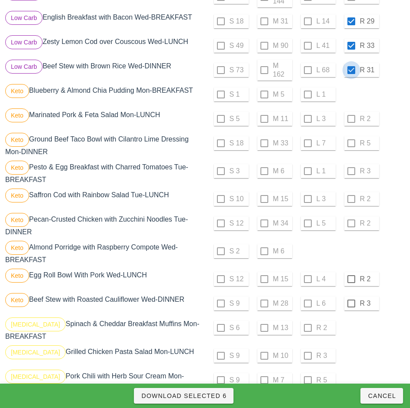
scroll to position [483, 0]
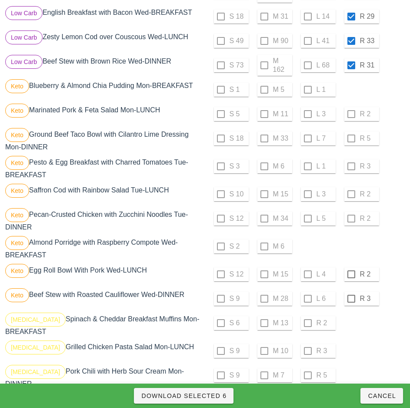
click at [349, 192] on div "S 10 M 15 L 3 R 2" at bounding box center [306, 194] width 198 height 21
click at [353, 192] on div "S 10 M 15 L 3 R 2" at bounding box center [306, 194] width 198 height 21
click at [351, 271] on div at bounding box center [351, 274] width 15 height 15
click at [351, 295] on div at bounding box center [351, 298] width 15 height 15
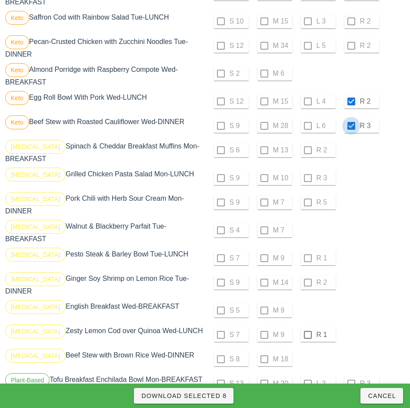
scroll to position [657, 0]
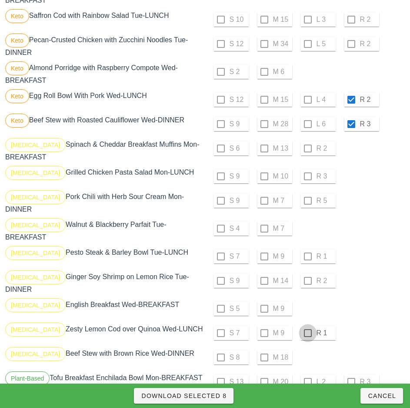
click at [308, 325] on div at bounding box center [308, 332] width 15 height 15
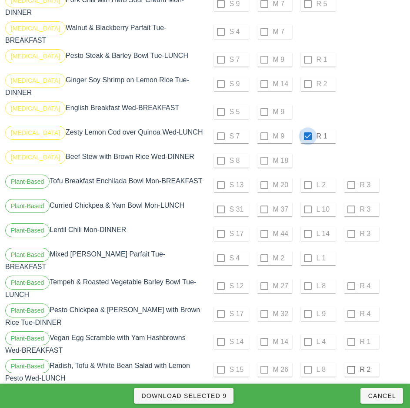
scroll to position [880, 0]
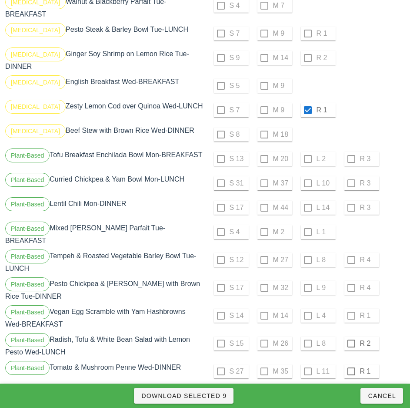
click at [353, 305] on div "S 14 M 14 L 4 R 1" at bounding box center [306, 315] width 198 height 21
click at [351, 336] on div at bounding box center [351, 343] width 15 height 15
click at [352, 364] on div at bounding box center [351, 371] width 15 height 15
click at [351, 305] on div "S 14 M 14 L 4 R 1" at bounding box center [306, 315] width 198 height 21
click at [355, 305] on div "S 14 M 14 L 4 R 1" at bounding box center [306, 315] width 198 height 21
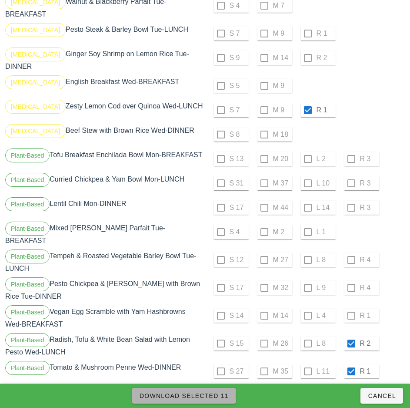
click at [222, 396] on span "Download Selected 11" at bounding box center [184, 395] width 90 height 7
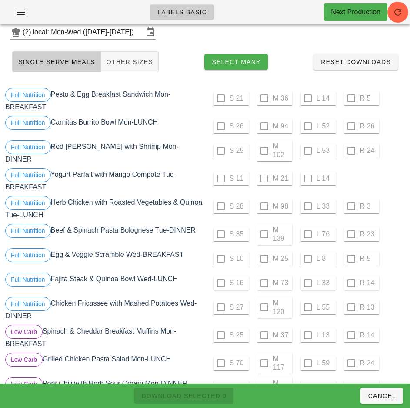
scroll to position [0, 0]
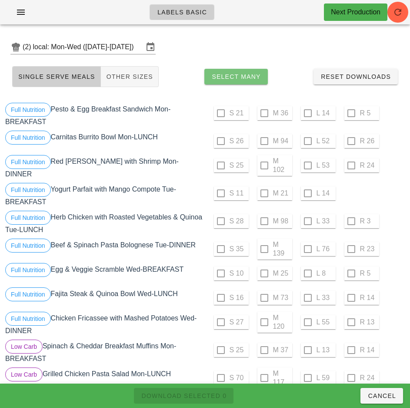
click at [247, 76] on span "Select Many" at bounding box center [236, 76] width 50 height 7
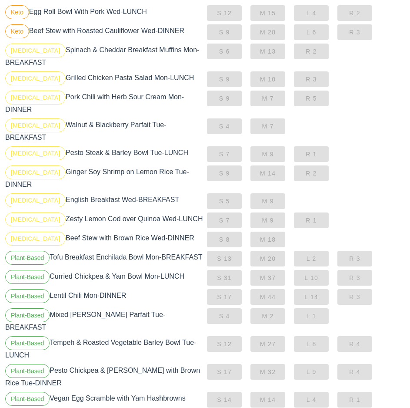
scroll to position [724, 0]
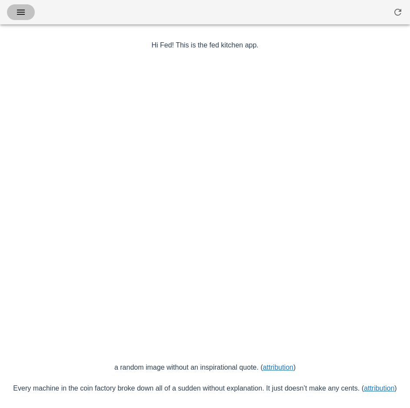
click at [26, 17] on icon "button" at bounding box center [21, 12] width 10 height 10
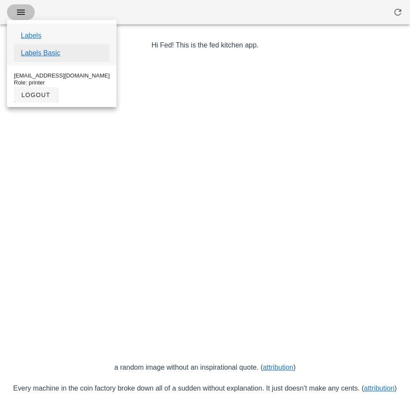
click at [52, 53] on link "Labels Basic" at bounding box center [41, 53] width 40 height 10
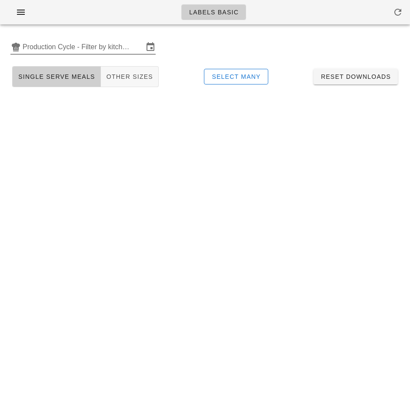
click at [69, 47] on input "Production Cycle - Filter by kitchen production schedules" at bounding box center [83, 47] width 121 height 14
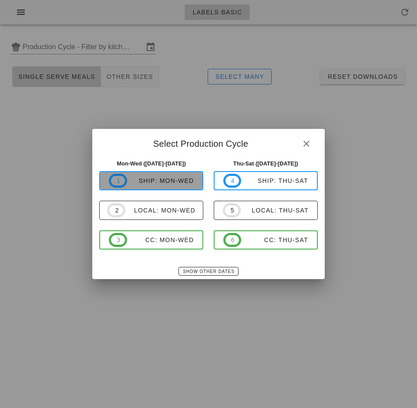
click at [178, 184] on div "ship: Mon-Wed" at bounding box center [160, 180] width 67 height 7
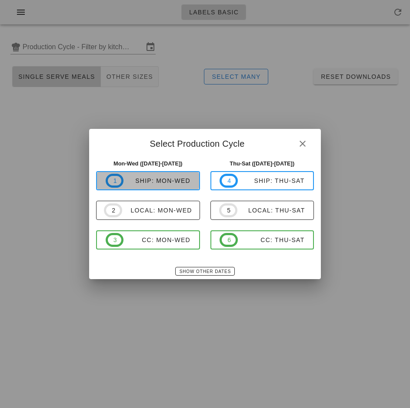
type input "ship: Mon-Wed ([DATE]-[DATE])"
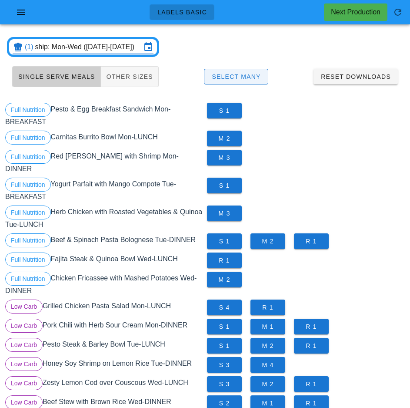
click at [259, 74] on span "Select Many" at bounding box center [236, 76] width 50 height 7
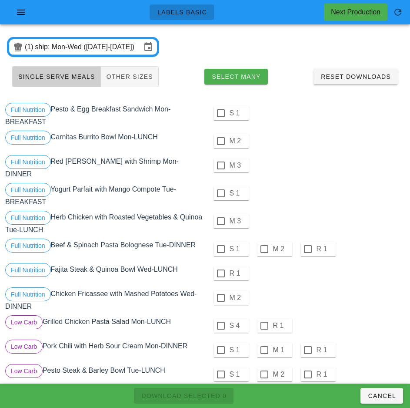
click at [372, 197] on div "S 1" at bounding box center [306, 193] width 198 height 21
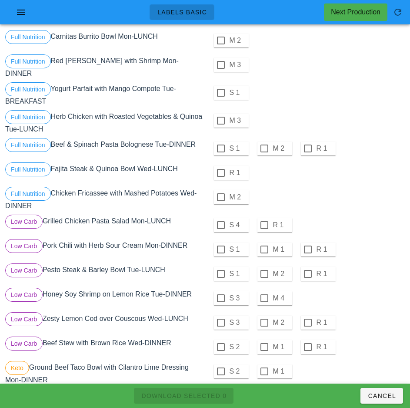
scroll to position [88, 0]
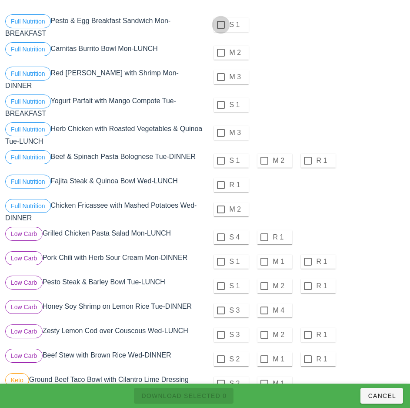
click at [221, 25] on div at bounding box center [221, 24] width 15 height 15
checkbox input "true"
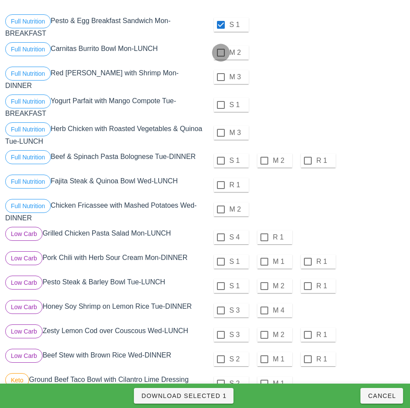
click at [221, 53] on div at bounding box center [221, 52] width 15 height 15
checkbox input "true"
click at [221, 77] on div at bounding box center [221, 77] width 15 height 15
checkbox input "true"
click at [220, 103] on div at bounding box center [221, 104] width 15 height 15
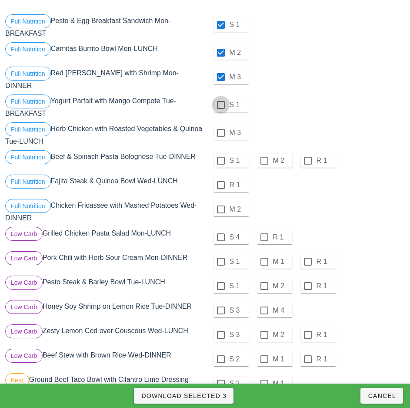
checkbox input "true"
click at [221, 129] on div at bounding box center [221, 132] width 15 height 15
checkbox input "true"
click at [221, 157] on div at bounding box center [221, 160] width 15 height 15
checkbox input "true"
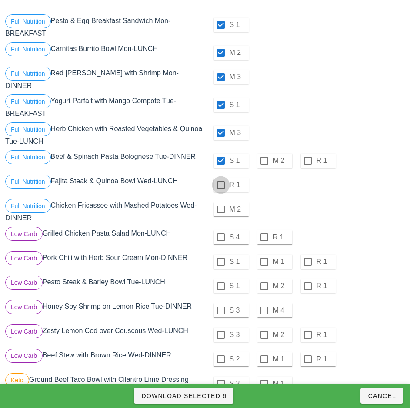
click at [221, 181] on div at bounding box center [221, 185] width 15 height 15
checkbox input "true"
click at [221, 207] on div at bounding box center [221, 209] width 15 height 15
checkbox input "true"
click at [221, 234] on div at bounding box center [221, 237] width 15 height 15
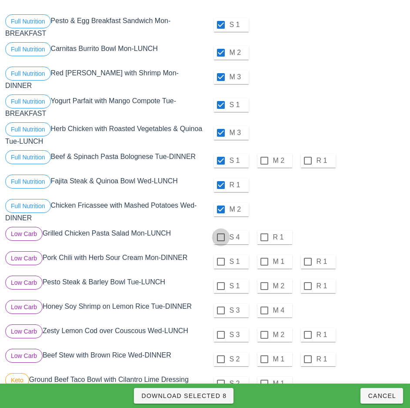
checkbox input "true"
click at [221, 258] on div at bounding box center [221, 261] width 15 height 15
checkbox input "true"
click at [221, 282] on div at bounding box center [221, 285] width 15 height 15
checkbox input "true"
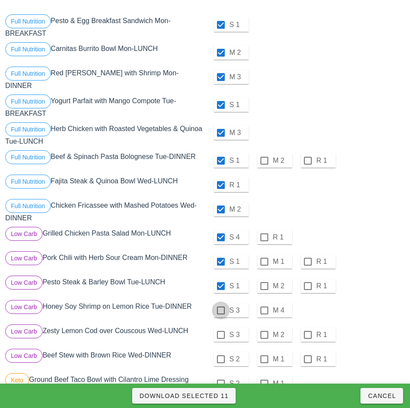
click at [220, 307] on div at bounding box center [221, 310] width 15 height 15
checkbox input "true"
click at [221, 331] on div at bounding box center [221, 334] width 15 height 15
checkbox input "true"
click at [221, 355] on div at bounding box center [221, 359] width 15 height 15
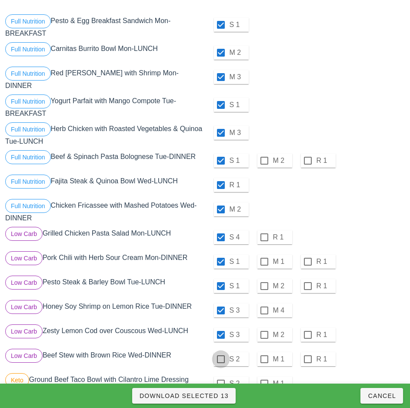
checkbox input "true"
click at [220, 381] on div at bounding box center [221, 383] width 15 height 15
checkbox input "true"
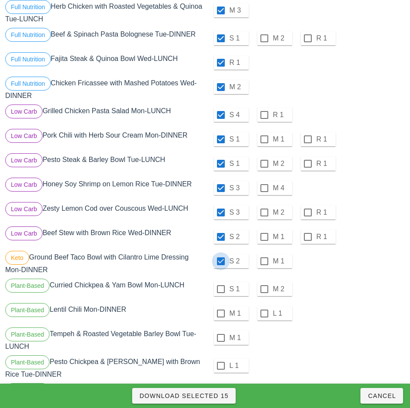
scroll to position [212, 0]
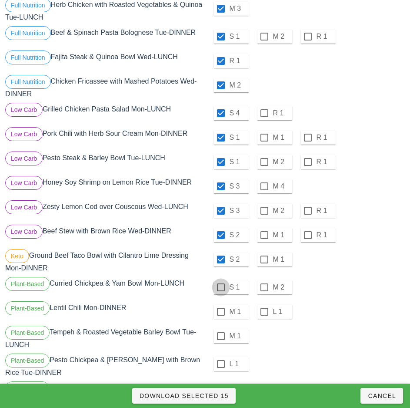
click at [219, 288] on div at bounding box center [221, 287] width 15 height 15
checkbox input "true"
click at [221, 308] on div at bounding box center [221, 311] width 15 height 15
checkbox input "true"
click at [222, 333] on div at bounding box center [221, 335] width 15 height 15
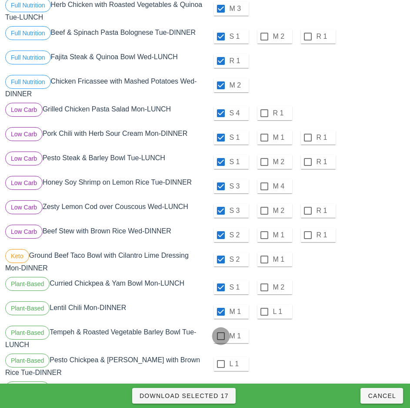
checkbox input "true"
click at [221, 360] on div at bounding box center [221, 363] width 15 height 15
checkbox input "true"
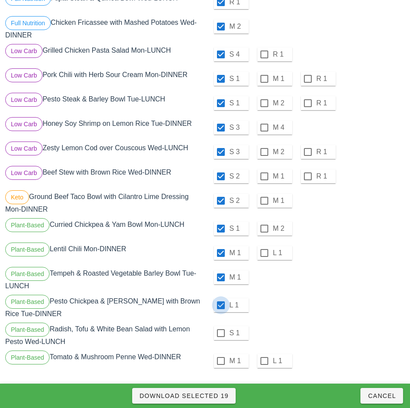
scroll to position [271, 0]
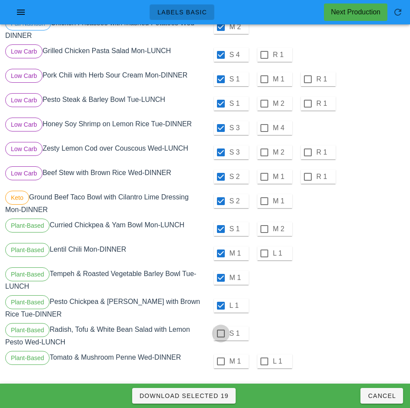
click at [220, 336] on div at bounding box center [221, 333] width 15 height 15
checkbox input "true"
click at [221, 358] on div at bounding box center [221, 361] width 15 height 15
checkbox input "true"
click at [376, 258] on div "M 1 L 1" at bounding box center [306, 253] width 198 height 21
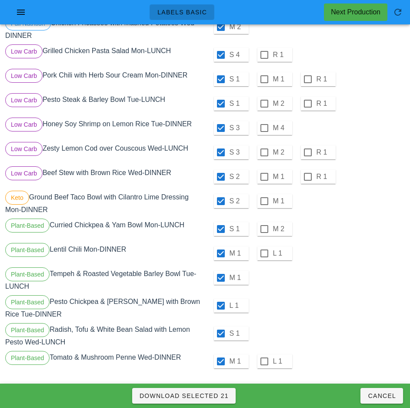
scroll to position [271, 0]
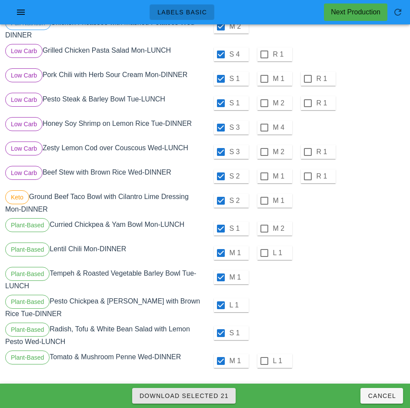
click at [221, 395] on span "Download Selected 21" at bounding box center [184, 395] width 90 height 7
checkbox input "false"
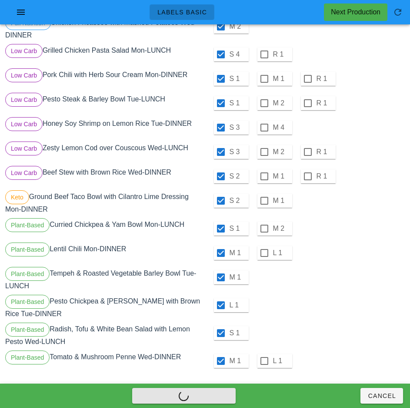
checkbox input "false"
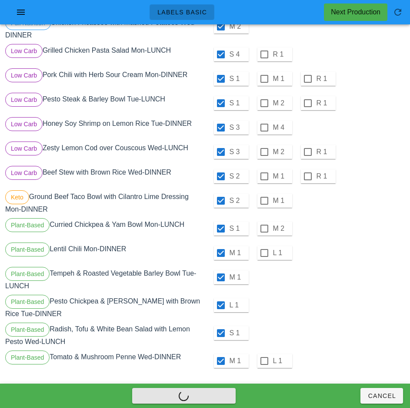
checkbox input "false"
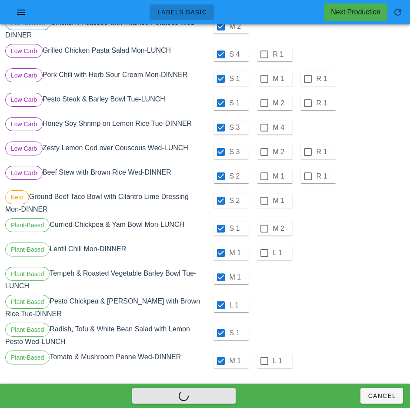
checkbox input "false"
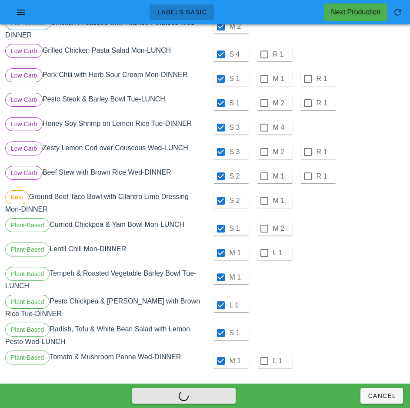
checkbox input "false"
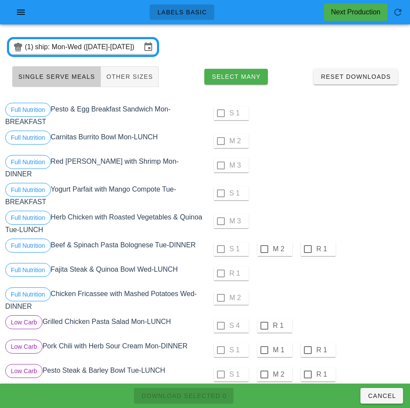
scroll to position [0, 0]
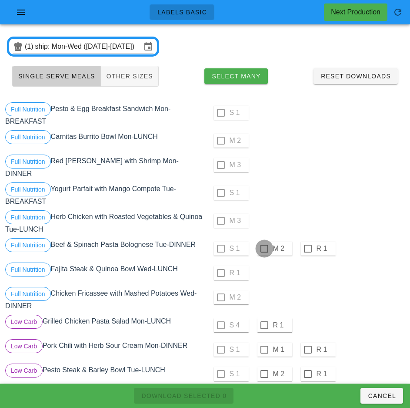
click at [265, 244] on div at bounding box center [264, 248] width 15 height 15
checkbox input "true"
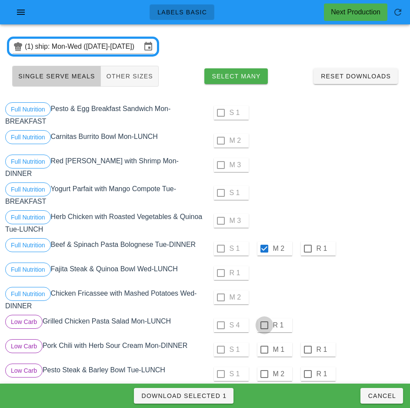
click at [264, 322] on div at bounding box center [264, 325] width 15 height 15
checkbox input "true"
click at [264, 345] on div at bounding box center [264, 349] width 15 height 15
checkbox input "true"
click at [264, 370] on div at bounding box center [264, 373] width 15 height 15
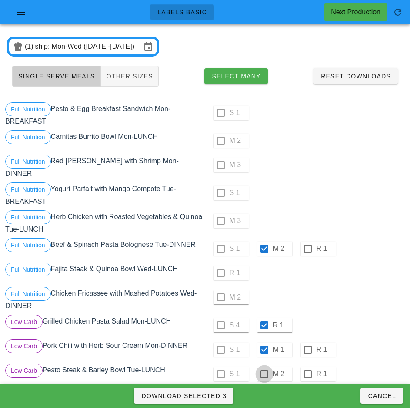
checkbox input "true"
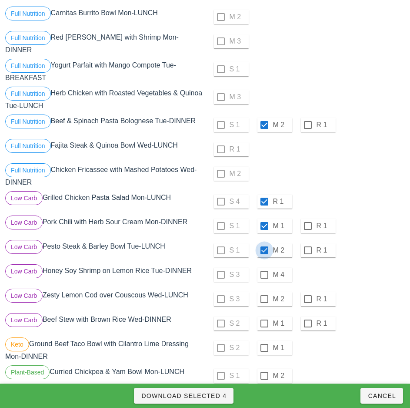
scroll to position [131, 0]
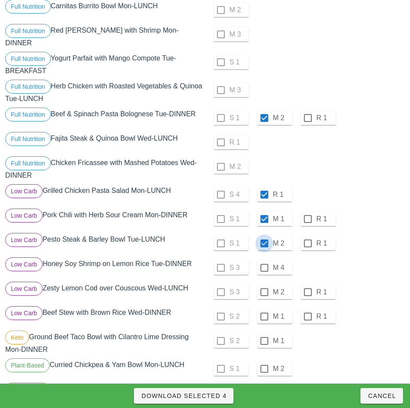
click at [264, 264] on div at bounding box center [264, 267] width 15 height 15
checkbox input "true"
click at [264, 289] on div at bounding box center [264, 292] width 15 height 15
checkbox input "true"
click at [264, 313] on div at bounding box center [264, 316] width 15 height 15
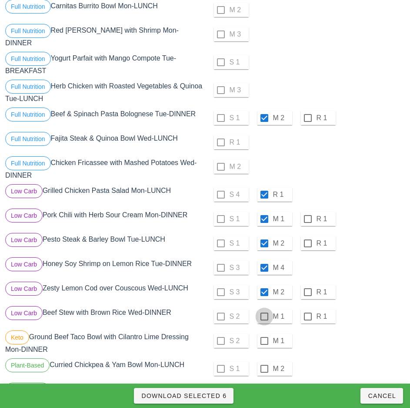
checkbox input "true"
click at [264, 337] on div at bounding box center [264, 340] width 15 height 15
checkbox input "true"
click at [264, 365] on div at bounding box center [264, 368] width 15 height 15
checkbox input "true"
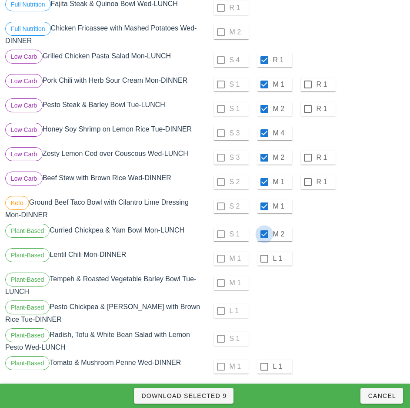
scroll to position [271, 0]
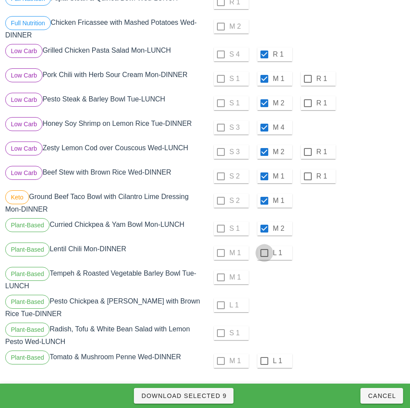
click at [264, 249] on div at bounding box center [264, 252] width 15 height 15
checkbox input "true"
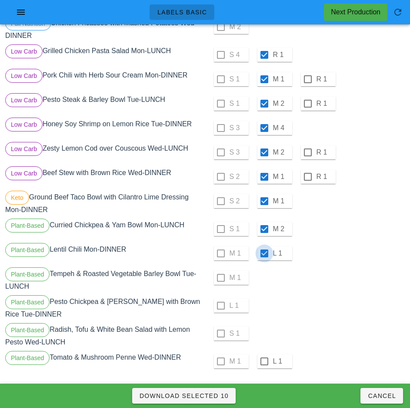
scroll to position [270, 0]
click at [264, 358] on div at bounding box center [264, 361] width 15 height 15
checkbox input "true"
click at [362, 259] on div "M 1 L 1" at bounding box center [306, 253] width 198 height 21
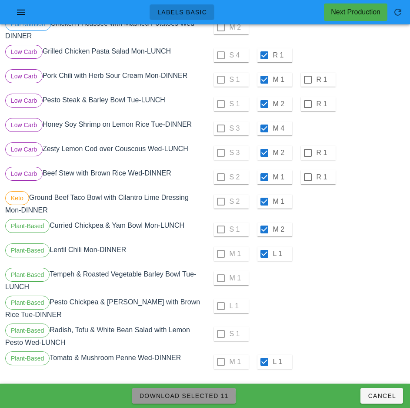
click at [222, 396] on span "Download Selected 11" at bounding box center [184, 395] width 90 height 7
checkbox input "false"
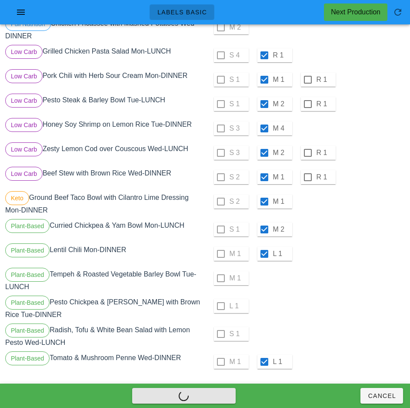
checkbox input "false"
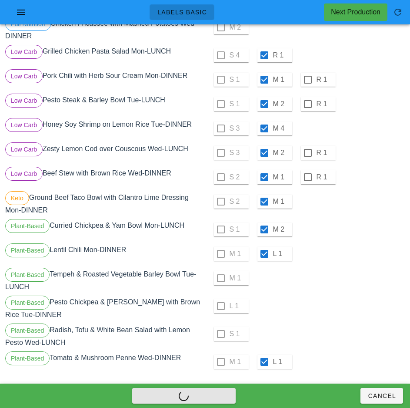
checkbox input "false"
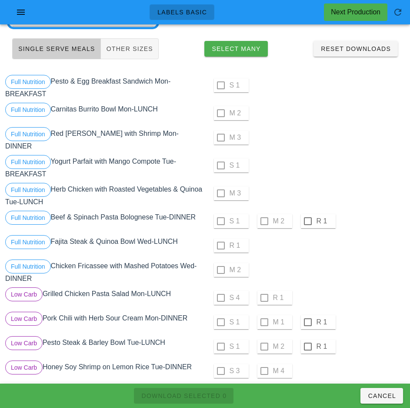
scroll to position [0, 0]
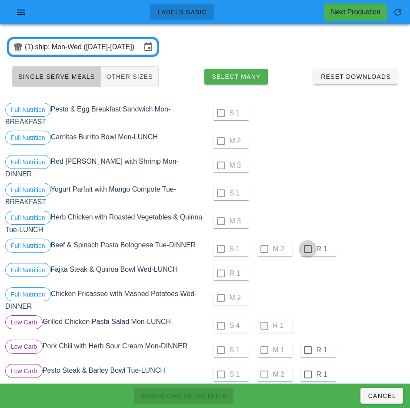
click at [308, 245] on div at bounding box center [308, 248] width 15 height 15
checkbox input "true"
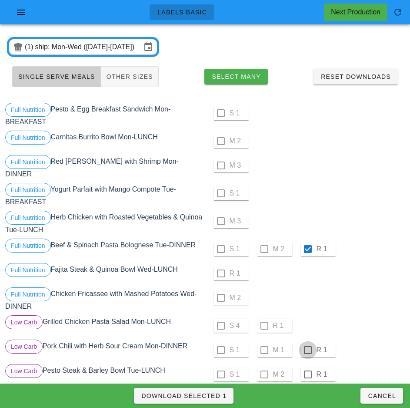
click at [307, 347] on div at bounding box center [308, 349] width 15 height 15
checkbox input "true"
click at [308, 371] on div at bounding box center [308, 374] width 15 height 15
checkbox input "true"
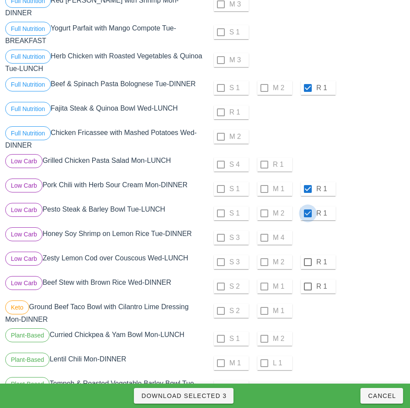
scroll to position [161, 0]
click at [308, 258] on div at bounding box center [308, 261] width 15 height 15
checkbox input "true"
click at [308, 282] on div at bounding box center [308, 285] width 15 height 15
checkbox input "true"
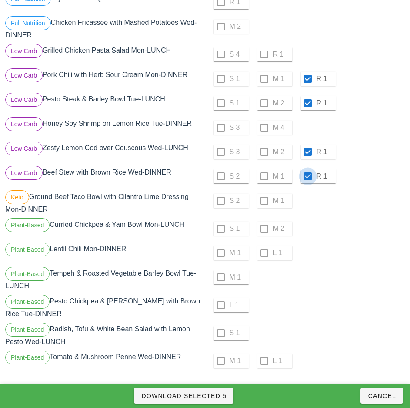
scroll to position [271, 0]
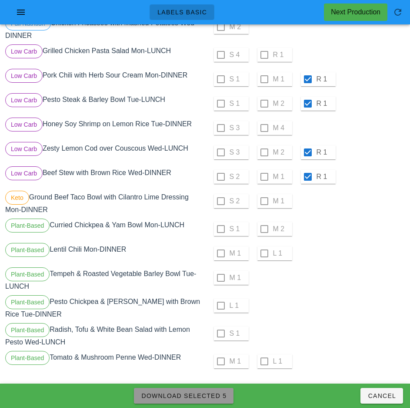
click at [217, 396] on span "Download Selected 5" at bounding box center [184, 395] width 86 height 7
checkbox input "false"
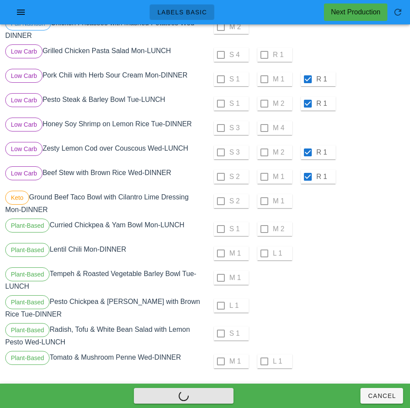
checkbox input "false"
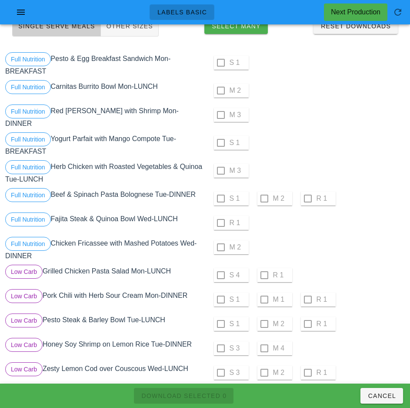
scroll to position [0, 0]
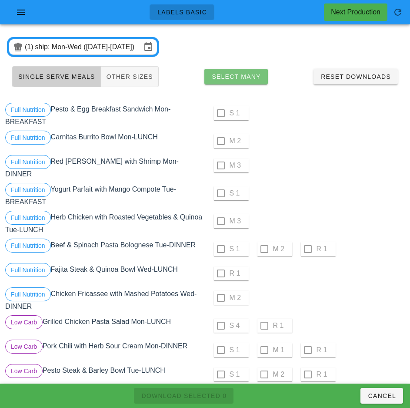
click at [254, 77] on span "Select Many" at bounding box center [236, 76] width 50 height 7
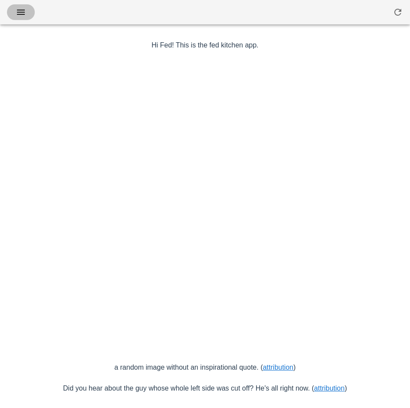
click at [24, 17] on icon "button" at bounding box center [21, 12] width 10 height 10
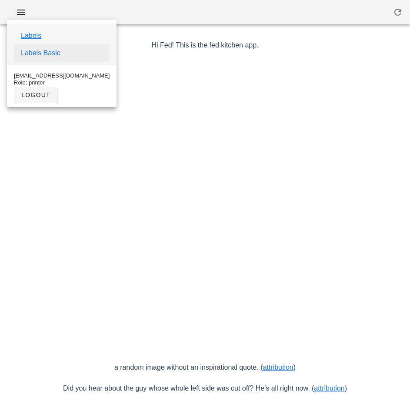
click at [53, 53] on link "Labels Basic" at bounding box center [41, 53] width 40 height 10
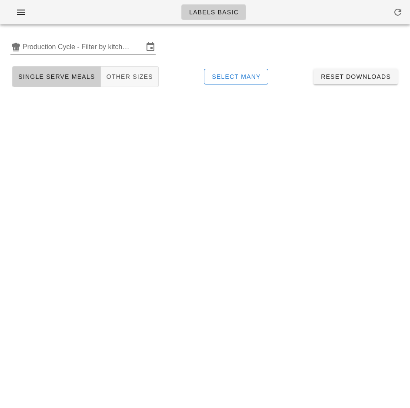
click at [77, 46] on input "Production Cycle - Filter by kitchen production schedules" at bounding box center [83, 47] width 121 height 14
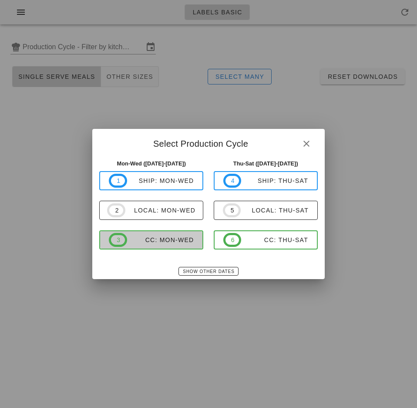
click at [183, 241] on div "CC: Mon-Wed" at bounding box center [160, 239] width 67 height 7
type input "CC: Mon-Wed (Aug 18-Aug 20)"
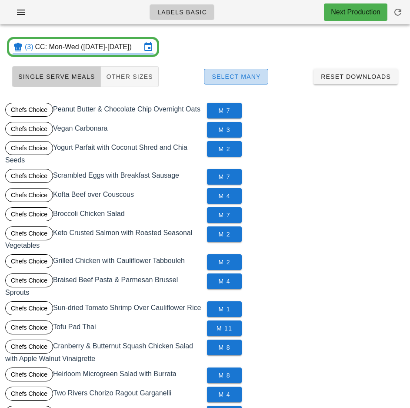
click at [257, 75] on span "Select Many" at bounding box center [236, 76] width 50 height 7
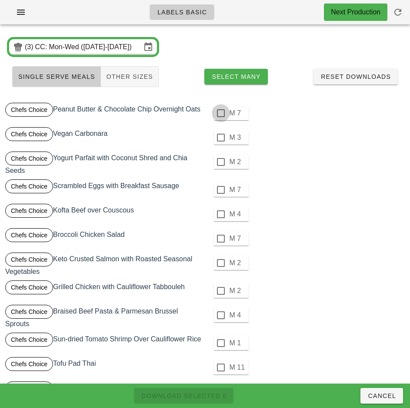
click at [221, 113] on div at bounding box center [221, 113] width 15 height 15
checkbox input "true"
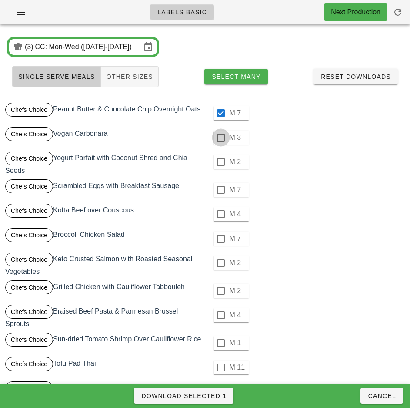
click at [221, 137] on div at bounding box center [221, 137] width 15 height 15
checkbox input "true"
click at [221, 162] on div at bounding box center [221, 161] width 15 height 15
checkbox input "true"
click at [221, 190] on div at bounding box center [221, 189] width 15 height 15
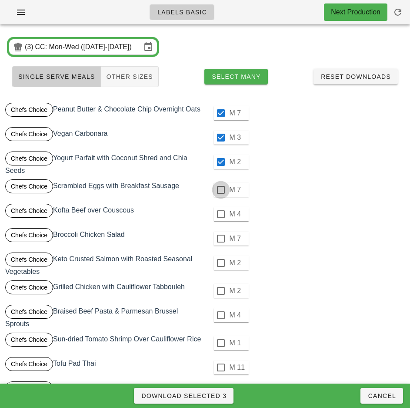
checkbox input "true"
click at [221, 214] on div at bounding box center [221, 214] width 15 height 15
checkbox input "true"
click at [221, 238] on div at bounding box center [221, 238] width 15 height 15
checkbox input "true"
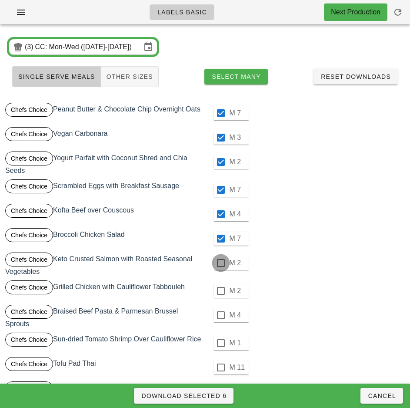
click at [221, 263] on div at bounding box center [221, 262] width 15 height 15
checkbox input "true"
click at [221, 291] on div at bounding box center [221, 290] width 15 height 15
checkbox input "true"
click at [219, 313] on div at bounding box center [221, 315] width 15 height 15
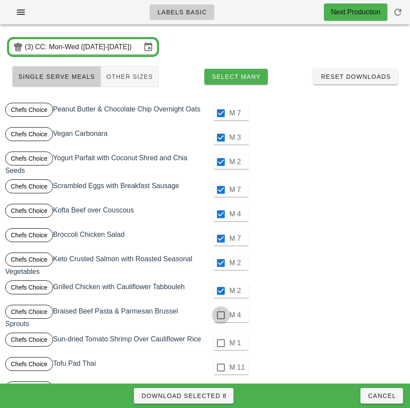
checkbox input "true"
click at [221, 343] on div at bounding box center [221, 342] width 15 height 15
checkbox input "true"
click at [221, 367] on div at bounding box center [221, 367] width 15 height 15
checkbox input "true"
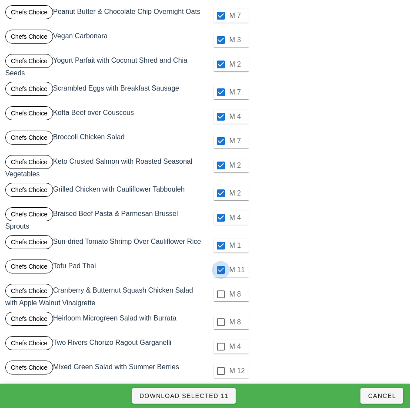
scroll to position [104, 0]
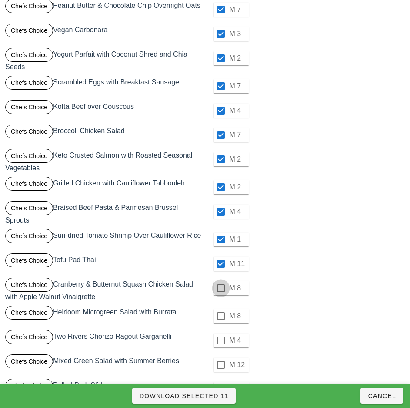
click at [221, 288] on div at bounding box center [221, 288] width 15 height 15
checkbox input "true"
click at [221, 316] on div at bounding box center [221, 315] width 15 height 15
checkbox input "true"
click at [221, 340] on div at bounding box center [221, 340] width 15 height 15
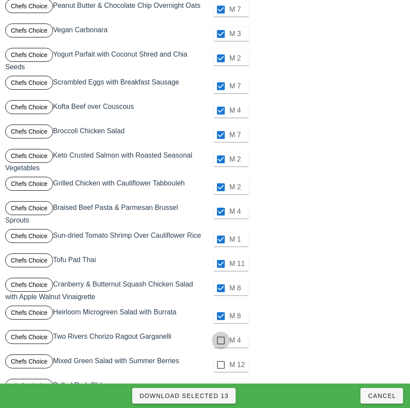
checkbox input "true"
click at [221, 365] on div at bounding box center [221, 364] width 15 height 15
checkbox input "true"
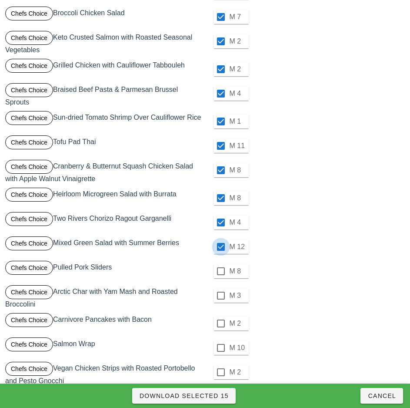
scroll to position [253, 0]
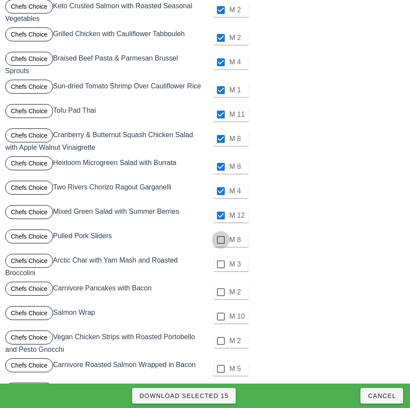
click at [221, 240] on div at bounding box center [221, 239] width 15 height 15
checkbox input "true"
click at [221, 262] on div at bounding box center [221, 264] width 15 height 15
checkbox input "true"
click at [221, 292] on div at bounding box center [221, 292] width 15 height 15
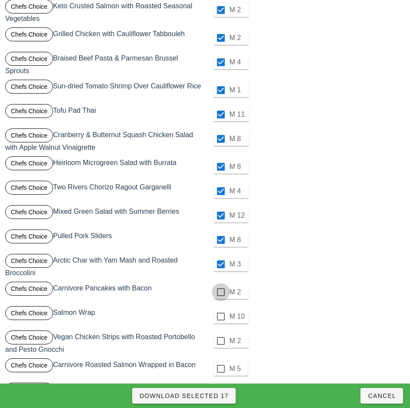
checkbox input "true"
click at [221, 316] on div at bounding box center [221, 316] width 15 height 15
checkbox input "true"
click at [221, 341] on div at bounding box center [221, 340] width 15 height 15
checkbox input "true"
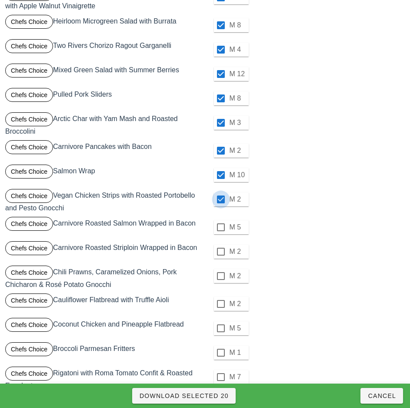
scroll to position [443, 0]
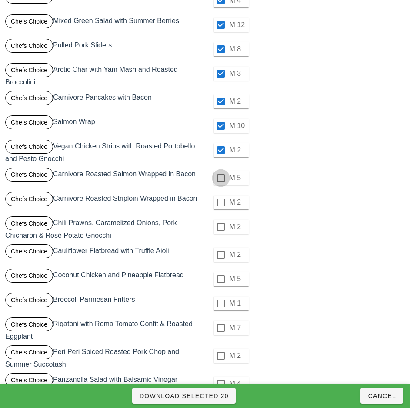
click at [221, 178] on div at bounding box center [221, 178] width 15 height 15
checkbox input "true"
click at [221, 202] on div at bounding box center [221, 202] width 15 height 15
checkbox input "true"
click at [221, 227] on div at bounding box center [221, 226] width 15 height 15
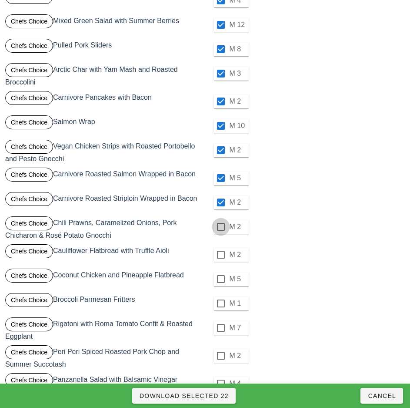
checkbox input "true"
click at [221, 255] on div at bounding box center [221, 254] width 15 height 15
checkbox input "true"
click at [220, 279] on div at bounding box center [221, 278] width 15 height 15
checkbox input "true"
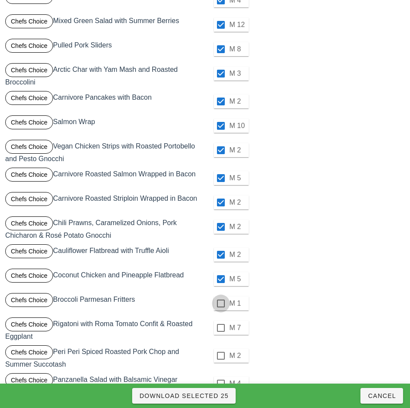
click at [221, 303] on div at bounding box center [221, 303] width 15 height 15
checkbox input "true"
click at [221, 328] on div at bounding box center [221, 327] width 15 height 15
checkbox input "true"
click at [221, 355] on div at bounding box center [221, 355] width 15 height 15
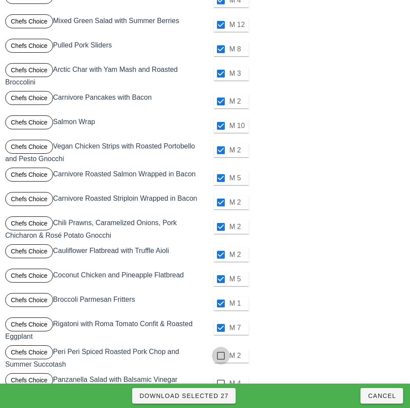
checkbox input "true"
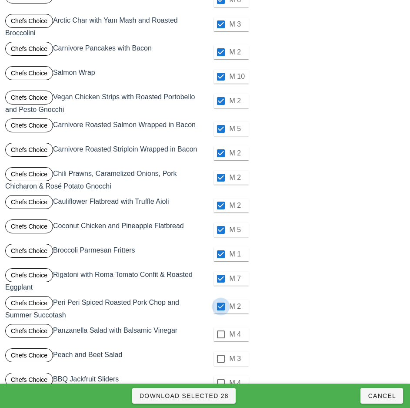
scroll to position [543, 0]
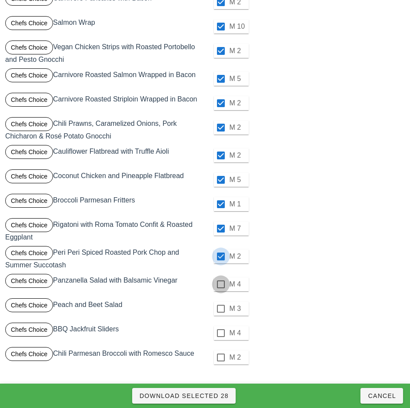
click at [221, 284] on div at bounding box center [221, 284] width 15 height 15
checkbox input "true"
click at [221, 308] on div at bounding box center [221, 308] width 15 height 15
checkbox input "true"
click at [220, 333] on div at bounding box center [221, 332] width 15 height 15
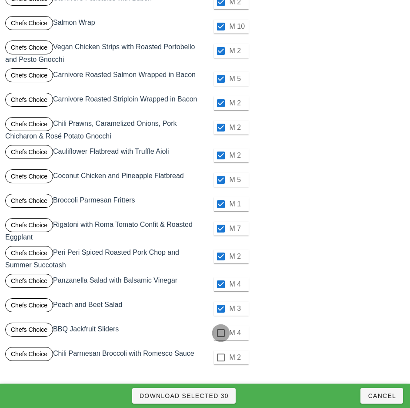
checkbox input "true"
click at [221, 357] on div at bounding box center [221, 357] width 15 height 15
checkbox input "true"
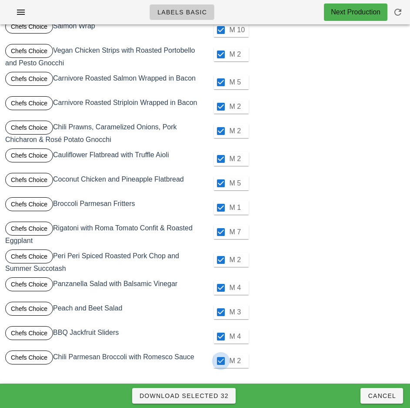
scroll to position [538, 0]
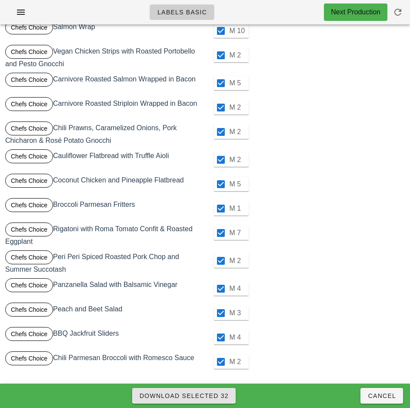
click at [221, 396] on span "Download Selected 32" at bounding box center [184, 395] width 90 height 7
checkbox input "false"
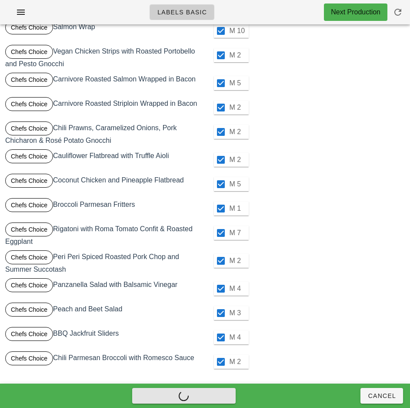
checkbox input "false"
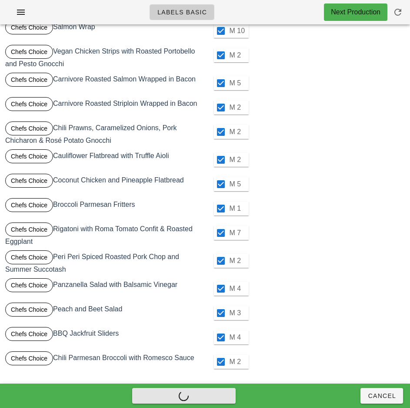
checkbox input "false"
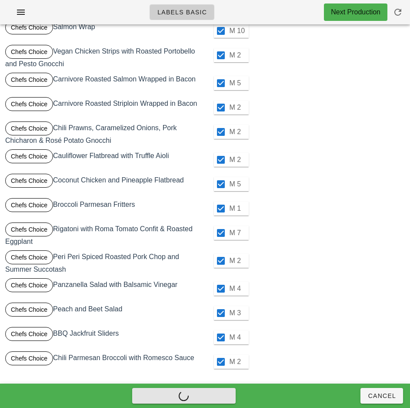
checkbox input "false"
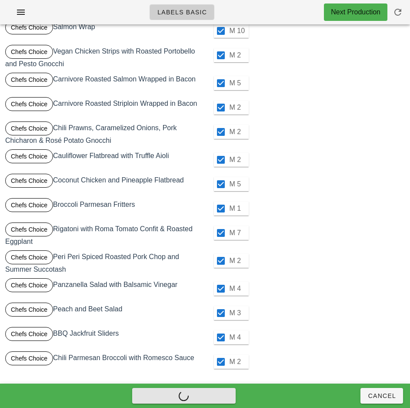
checkbox input "false"
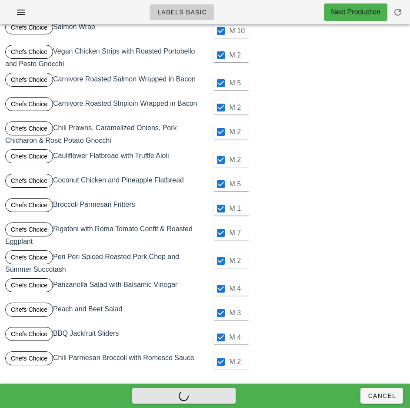
checkbox input "false"
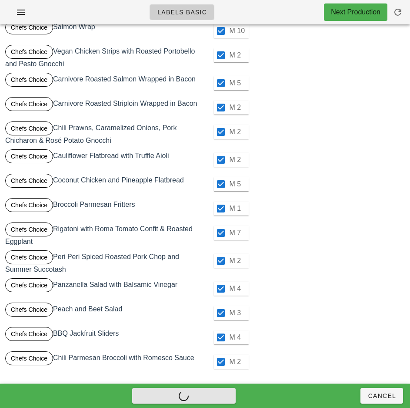
checkbox input "false"
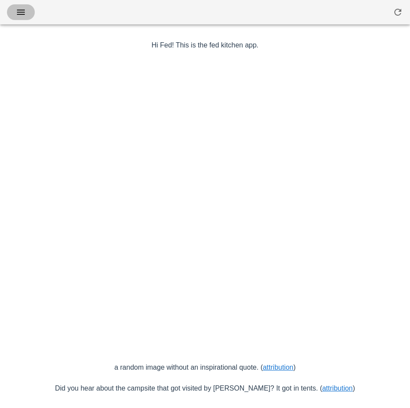
click at [19, 16] on icon "button" at bounding box center [21, 12] width 10 height 10
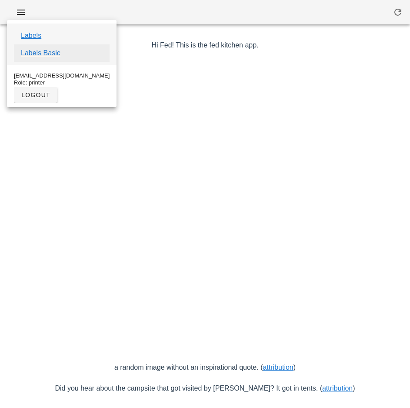
click at [53, 56] on link "Labels Basic" at bounding box center [41, 53] width 40 height 10
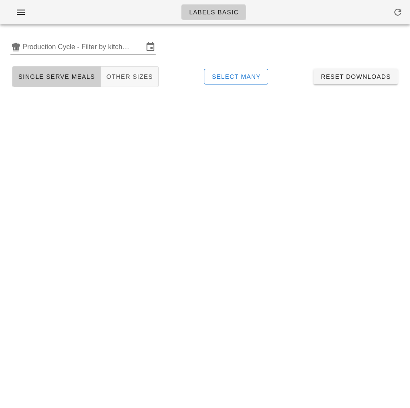
click at [75, 48] on input "Production Cycle - Filter by kitchen production schedules" at bounding box center [83, 47] width 121 height 14
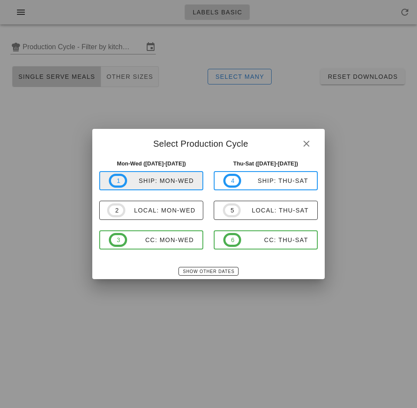
click at [170, 182] on div "ship: Mon-Wed" at bounding box center [160, 180] width 67 height 7
type input "ship: Mon-Wed (Aug 18-Aug 20)"
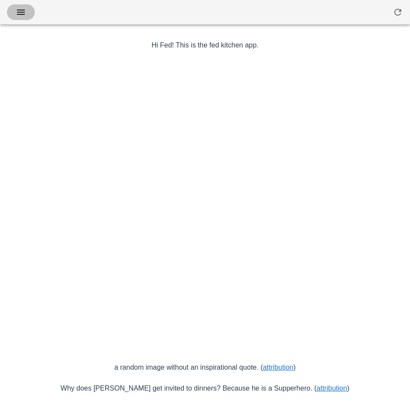
click at [25, 13] on icon "button" at bounding box center [21, 12] width 10 height 10
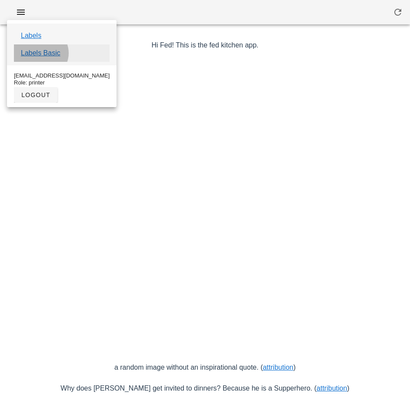
click at [54, 54] on link "Labels Basic" at bounding box center [41, 53] width 40 height 10
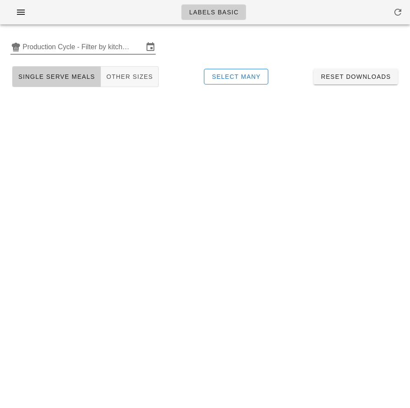
click at [93, 50] on input "Production Cycle - Filter by kitchen production schedules" at bounding box center [83, 47] width 121 height 14
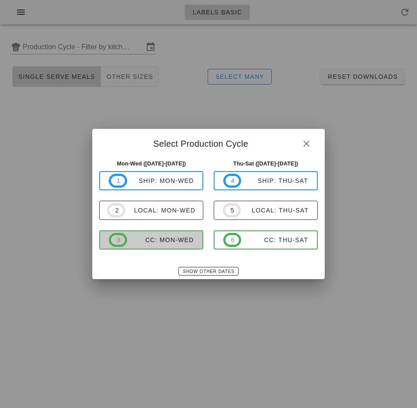
click at [176, 243] on div "CC: Mon-Wed" at bounding box center [160, 239] width 67 height 7
type input "CC: Mon-Wed ([DATE]-[DATE])"
